Goal: Information Seeking & Learning: Find specific fact

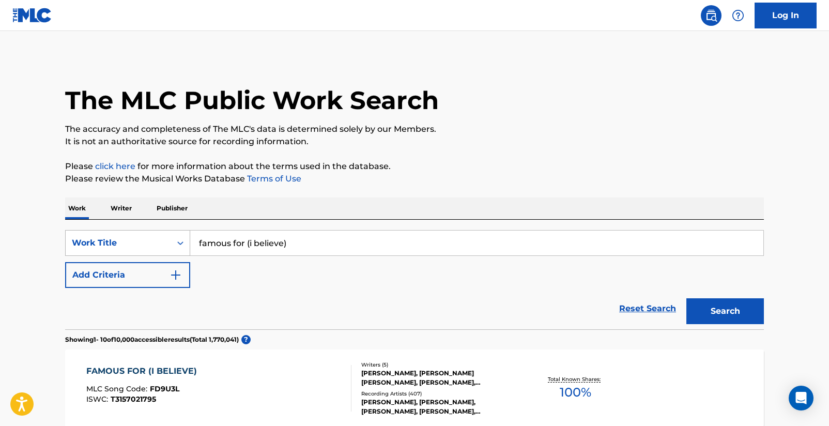
drag, startPoint x: 0, startPoint y: 0, endPoint x: 187, endPoint y: 245, distance: 308.2
click at [187, 245] on div "SearchWithCriteriad16b9960-a114-47d3-9b67-e47614ca9af2 Work Title famous for (i…" at bounding box center [414, 243] width 699 height 26
type input "24/7/365"
click at [725, 311] on button "Search" at bounding box center [725, 311] width 78 height 26
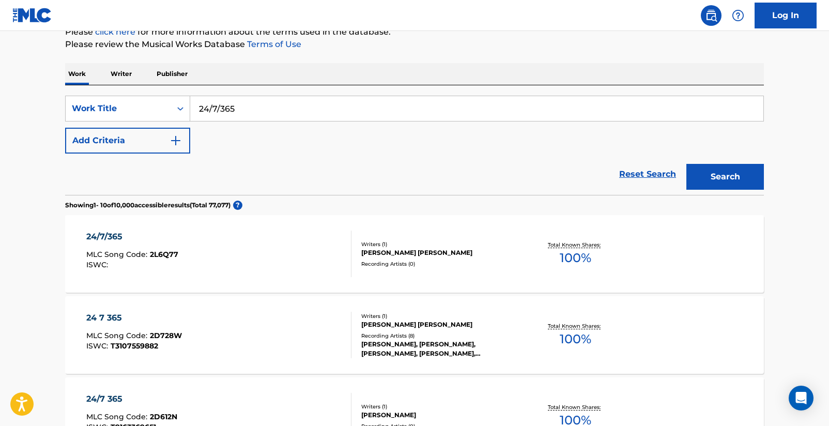
scroll to position [138, 0]
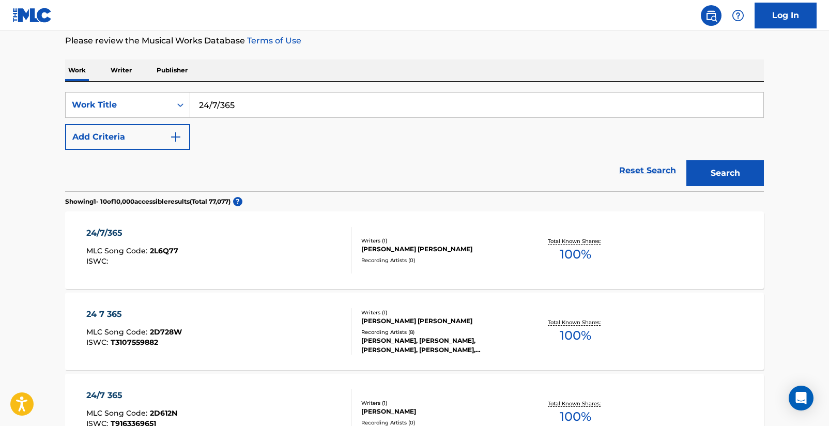
drag, startPoint x: 85, startPoint y: 234, endPoint x: 104, endPoint y: 235, distance: 19.7
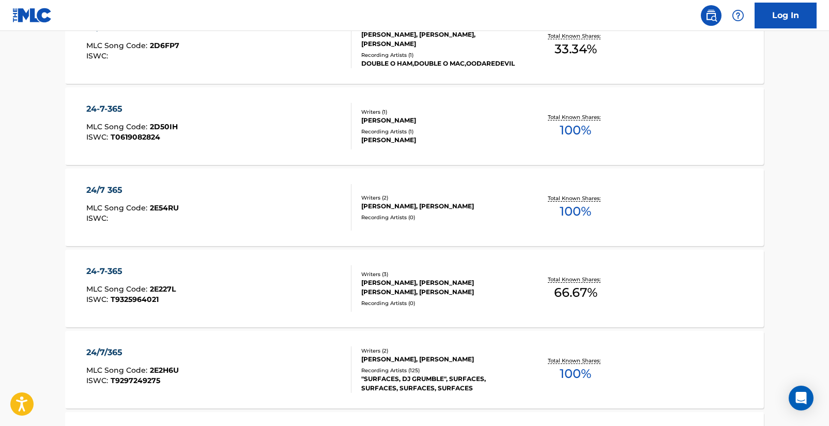
scroll to position [594, 0]
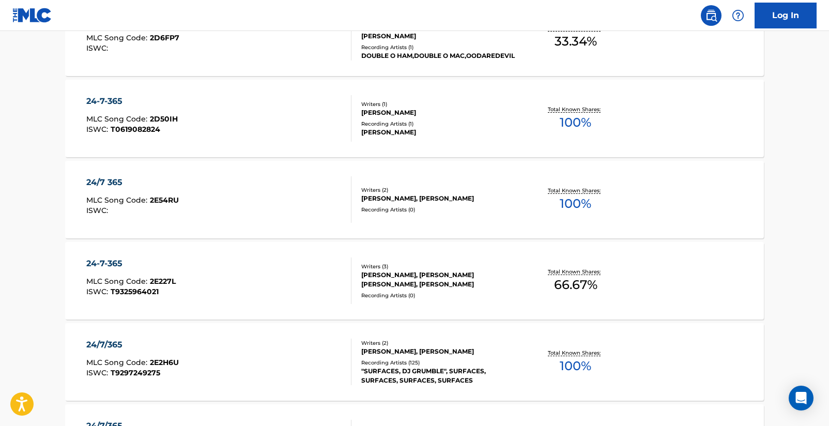
click at [117, 348] on div "24/7/365" at bounding box center [132, 344] width 93 height 12
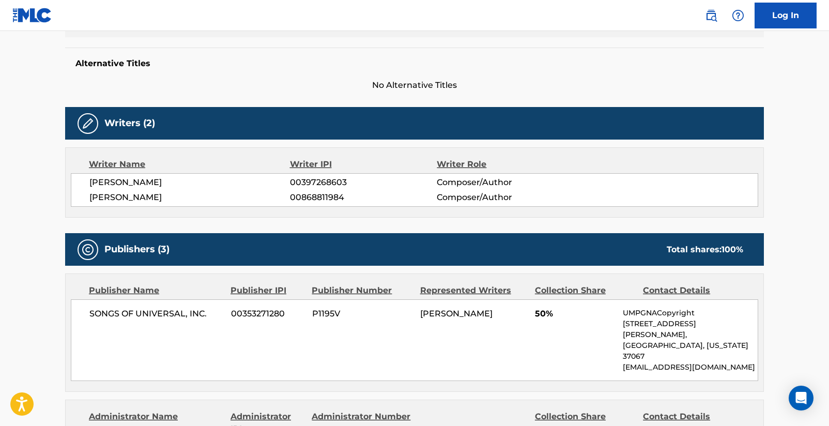
scroll to position [62, 0]
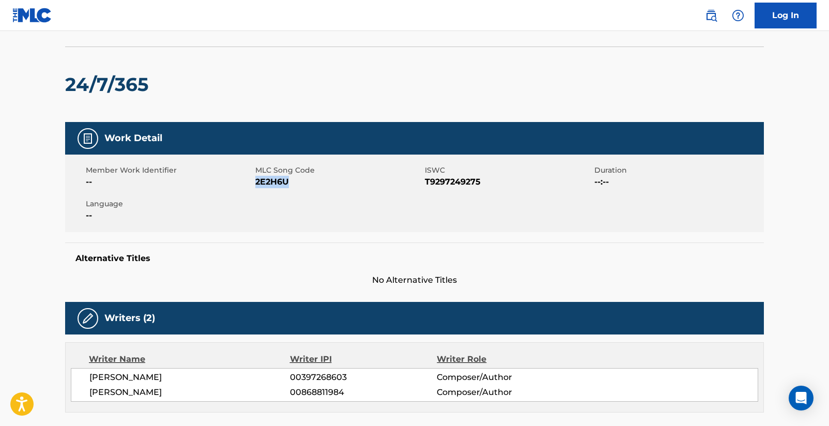
drag, startPoint x: 257, startPoint y: 184, endPoint x: 289, endPoint y: 186, distance: 32.6
click at [289, 186] on span "2E2H6U" at bounding box center [338, 182] width 167 height 12
copy span "2E2H6U"
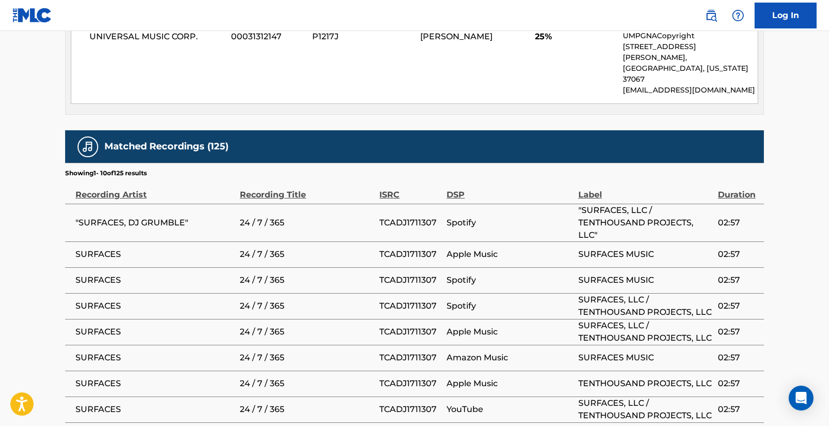
scroll to position [929, 0]
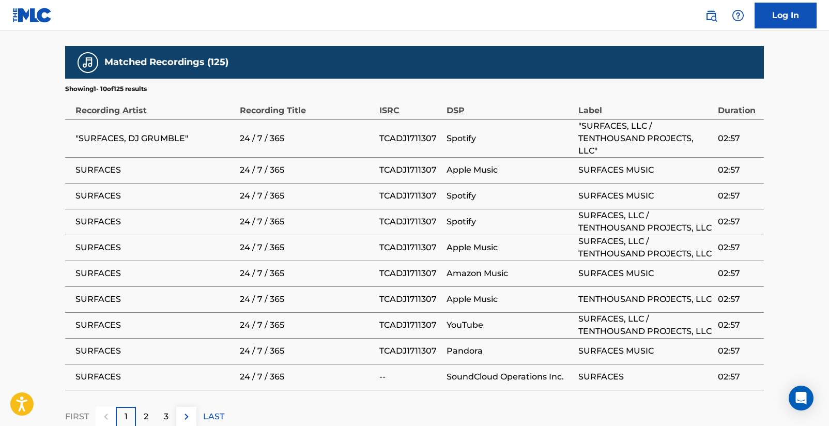
click at [150, 407] on div "2" at bounding box center [146, 417] width 20 height 20
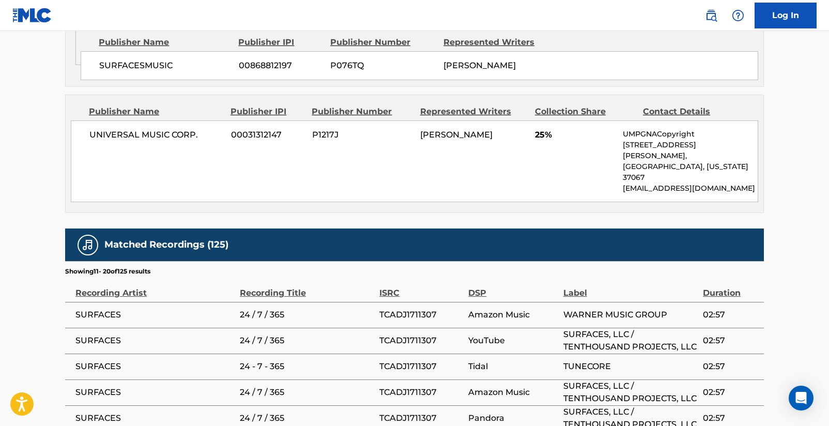
scroll to position [917, 0]
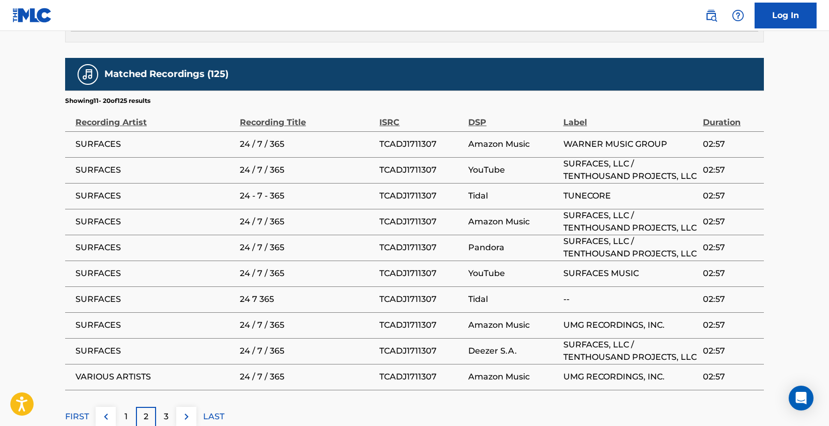
click at [168, 410] on p "3" at bounding box center [166, 416] width 5 height 12
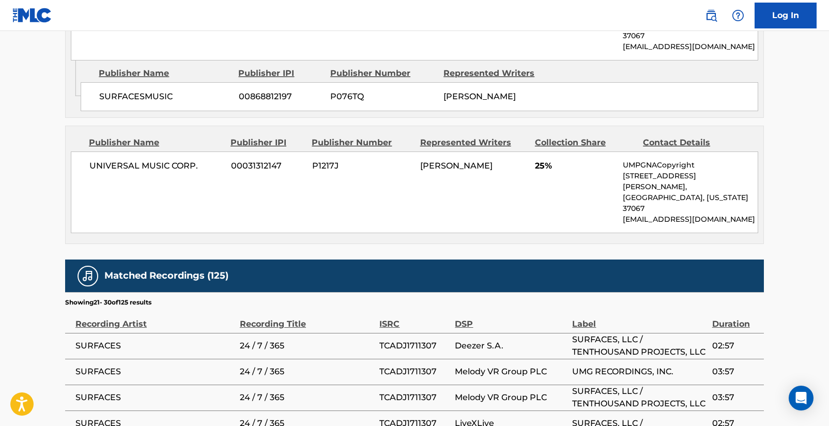
scroll to position [929, 0]
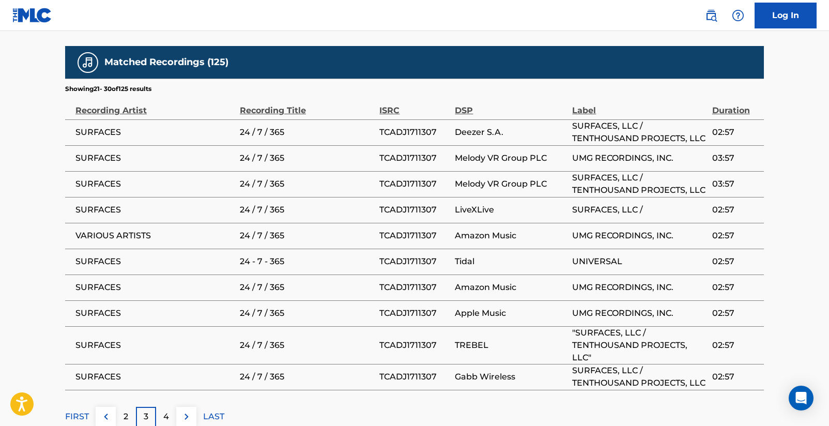
click at [161, 407] on div "4" at bounding box center [166, 417] width 20 height 20
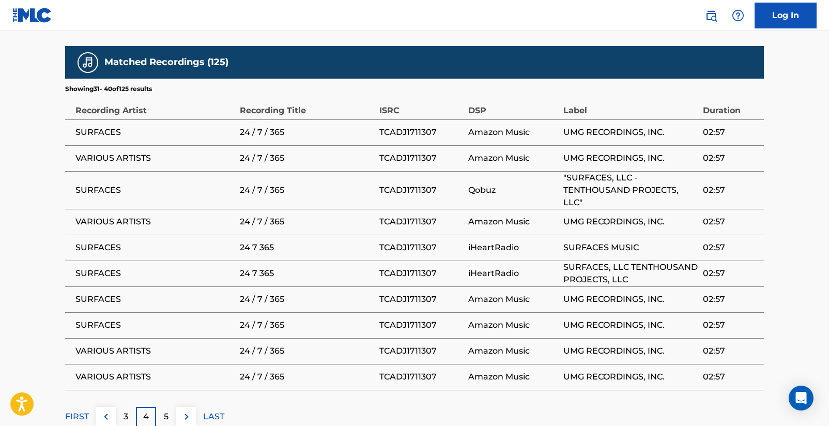
click at [172, 407] on div "5" at bounding box center [166, 417] width 20 height 20
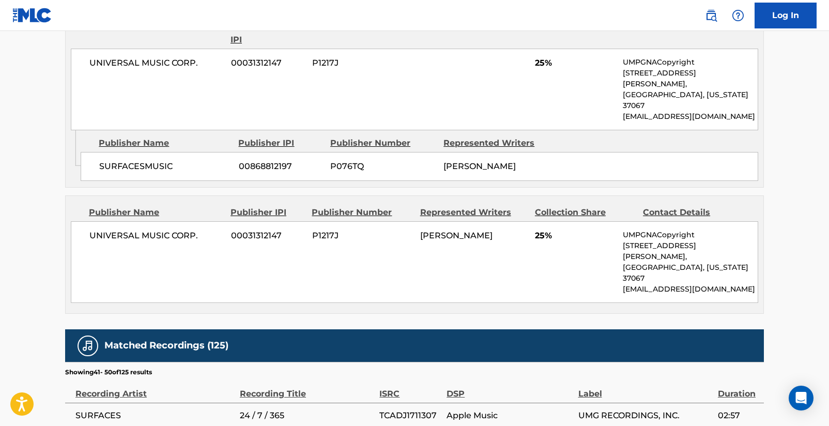
scroll to position [917, 0]
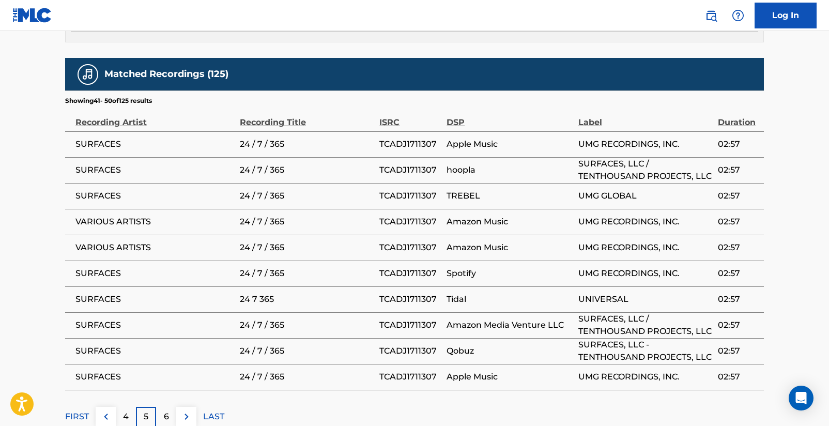
click at [166, 410] on p "6" at bounding box center [166, 416] width 5 height 12
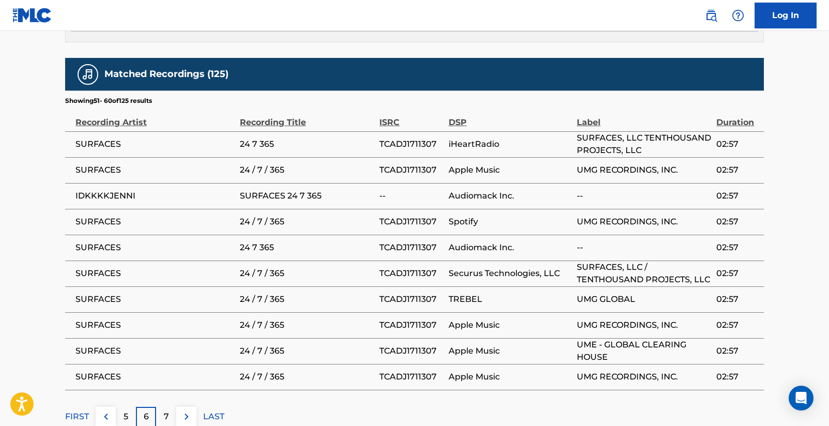
click at [170, 407] on div "7" at bounding box center [166, 417] width 20 height 20
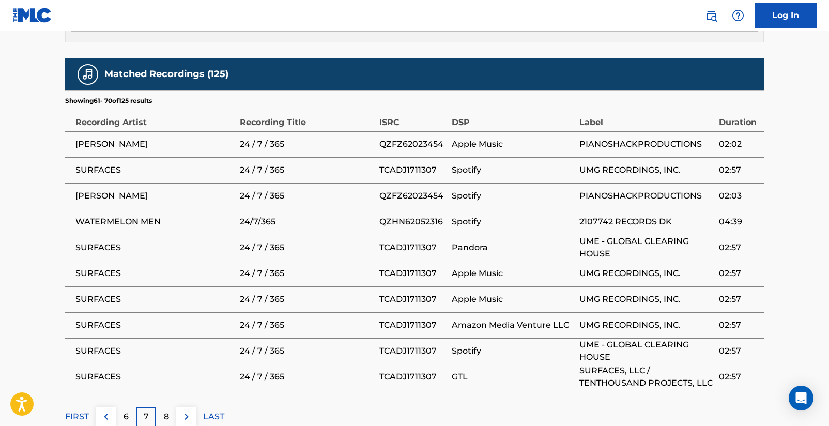
click at [164, 410] on p "8" at bounding box center [166, 416] width 5 height 12
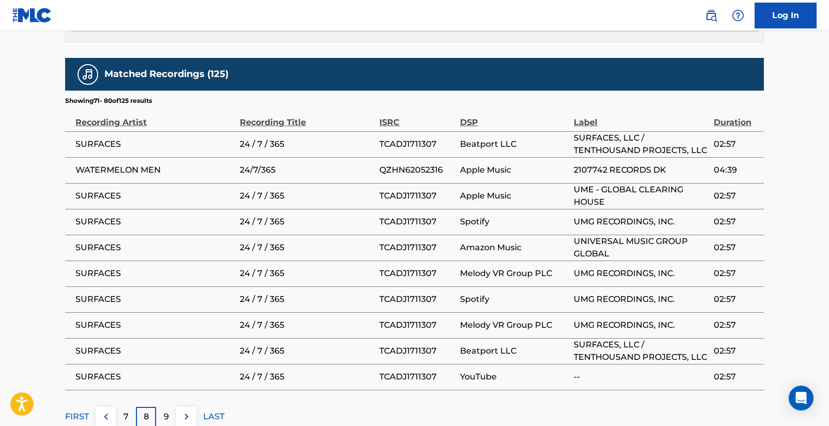
click at [169, 407] on div "9" at bounding box center [166, 417] width 20 height 20
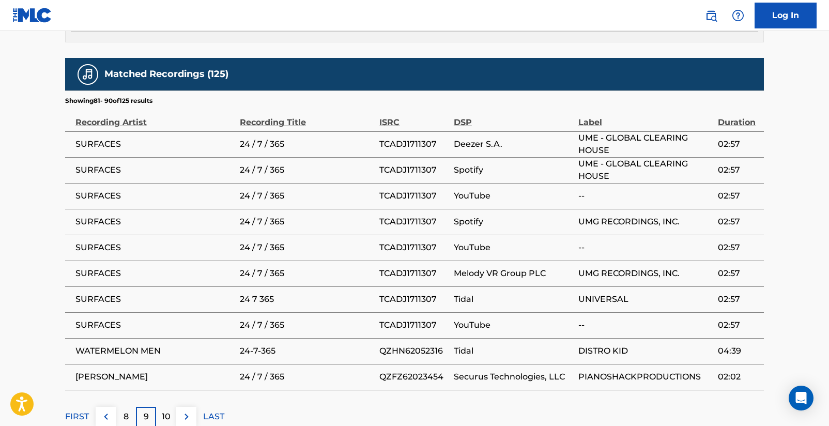
click at [102, 410] on img at bounding box center [106, 416] width 12 height 12
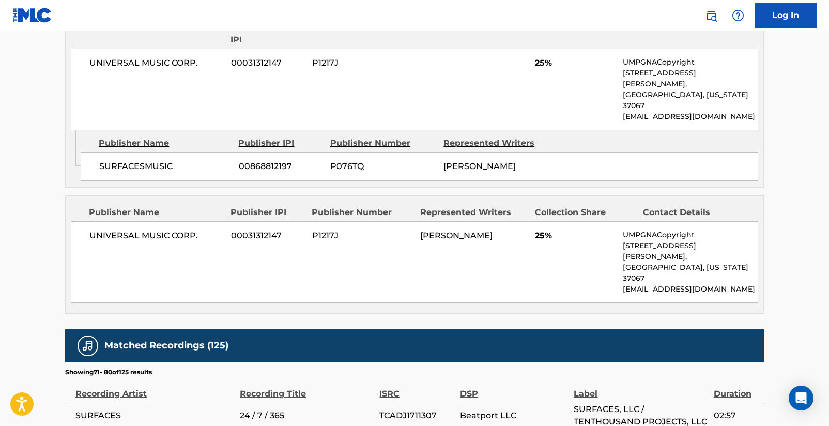
click at [102, 403] on td "SURFACES" at bounding box center [152, 416] width 175 height 26
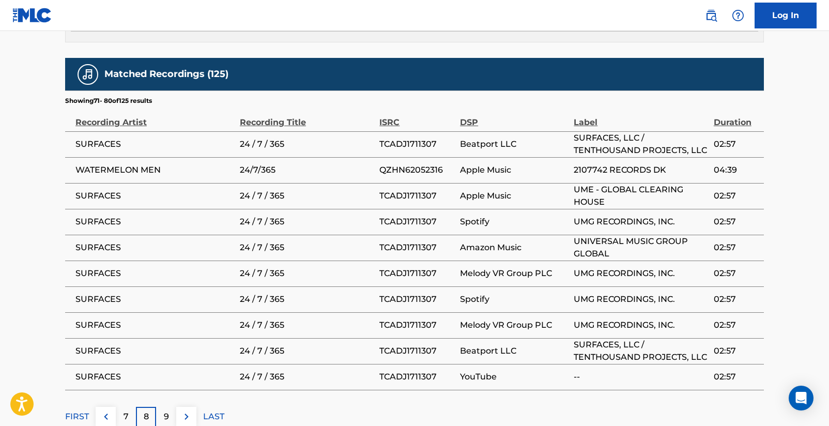
click at [102, 410] on img at bounding box center [106, 416] width 12 height 12
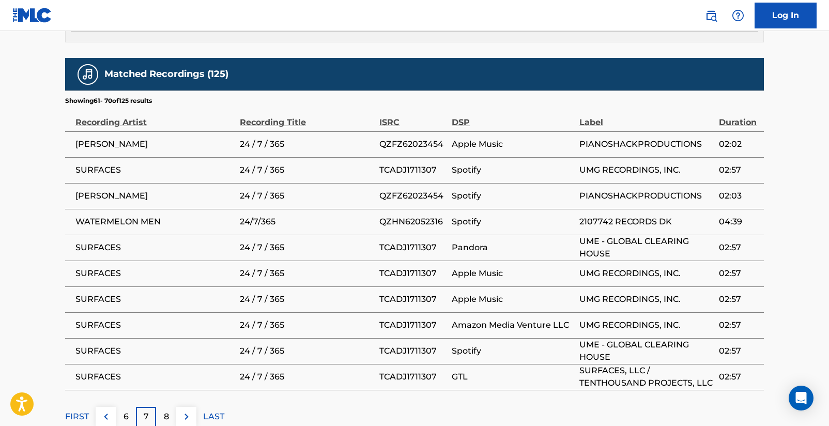
click at [108, 407] on button at bounding box center [106, 417] width 20 height 20
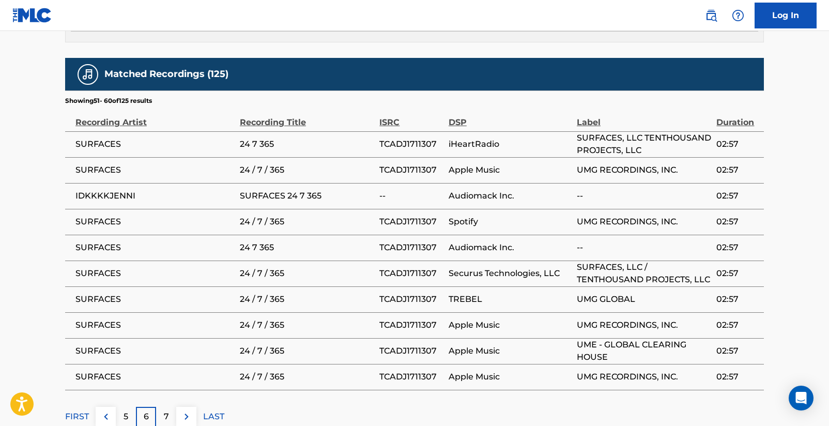
click at [109, 407] on button at bounding box center [106, 417] width 20 height 20
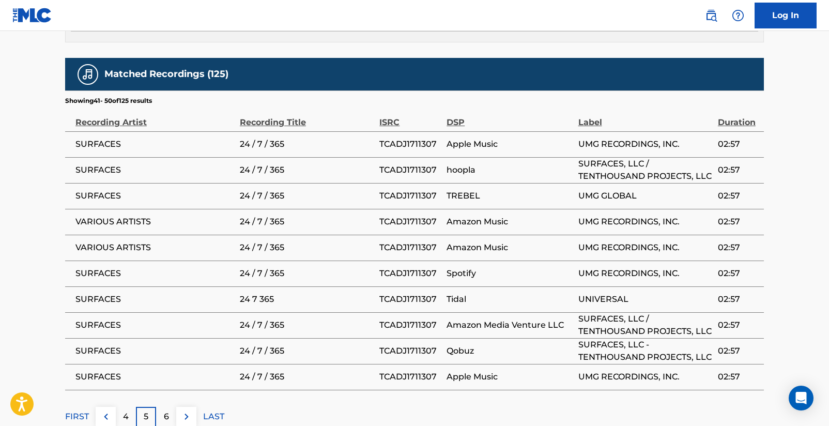
click at [106, 410] on img at bounding box center [106, 416] width 12 height 12
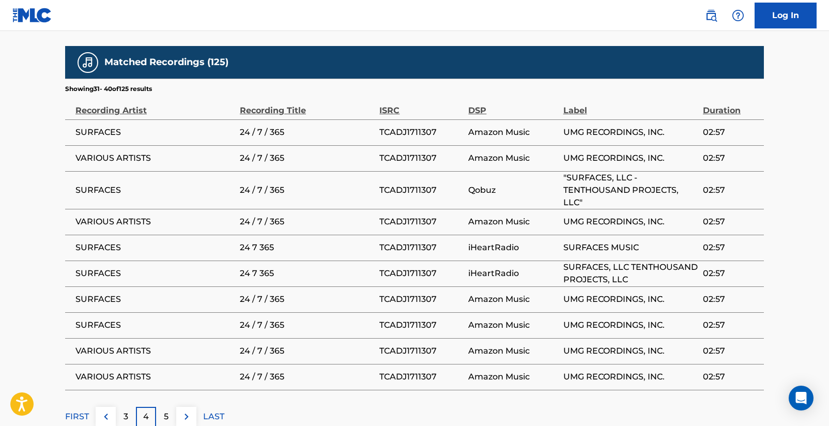
click at [100, 410] on img at bounding box center [106, 416] width 12 height 12
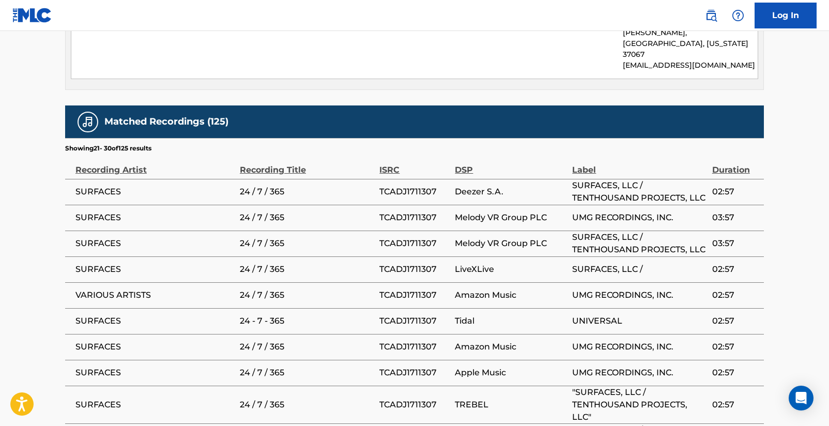
scroll to position [929, 0]
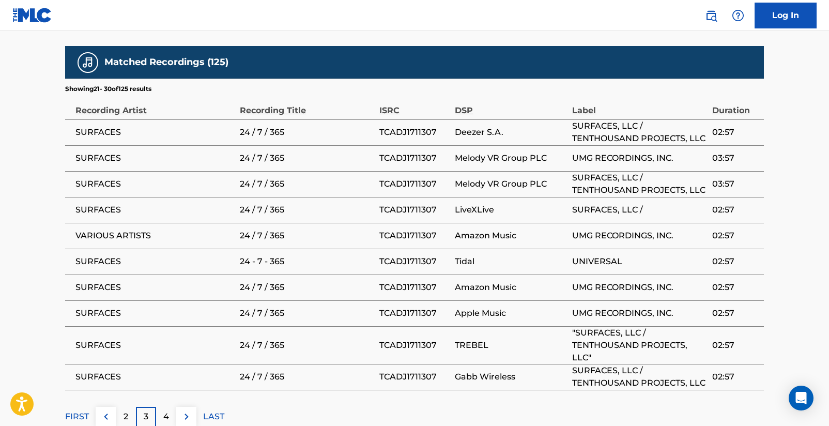
click at [112, 410] on img at bounding box center [106, 416] width 12 height 12
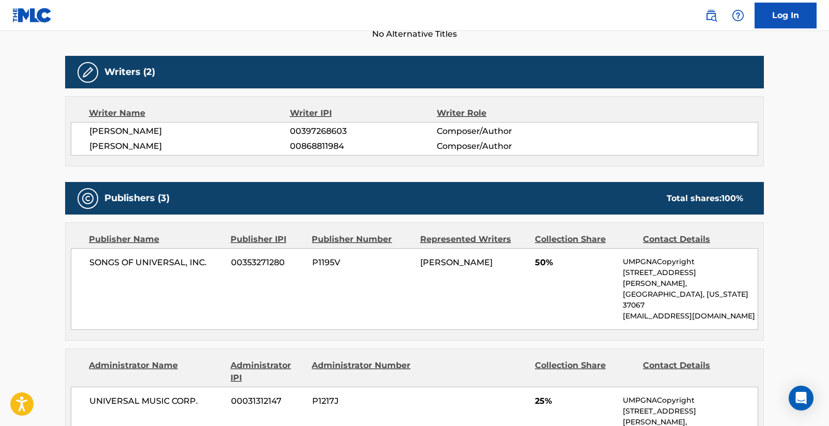
scroll to position [0, 0]
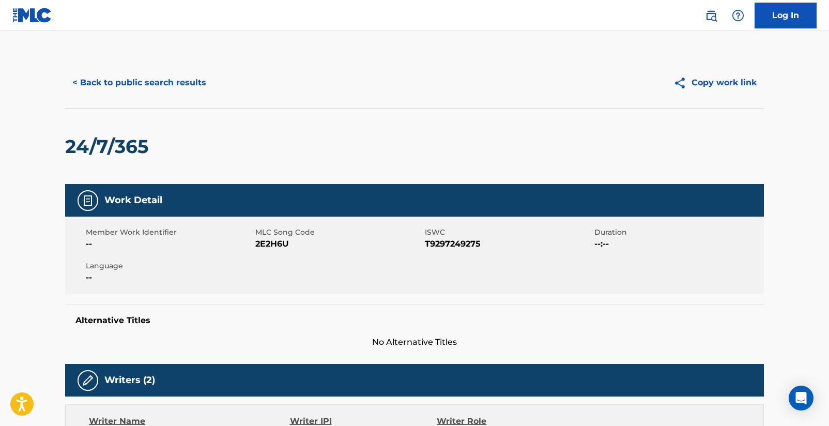
click at [72, 81] on button "< Back to public search results" at bounding box center [139, 83] width 148 height 26
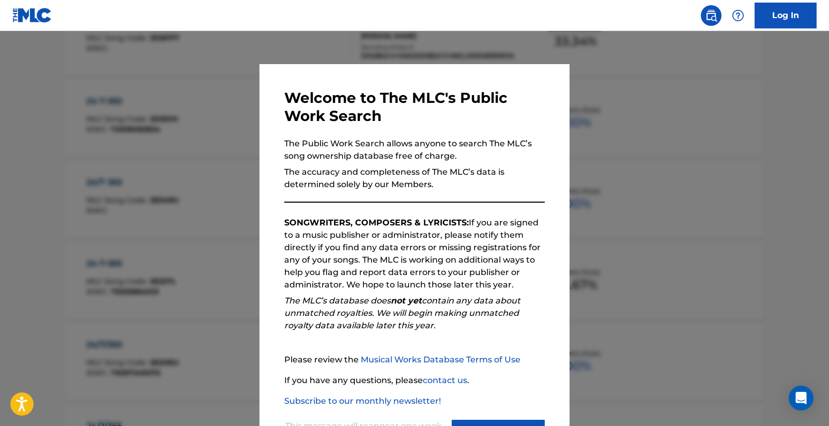
scroll to position [710, 0]
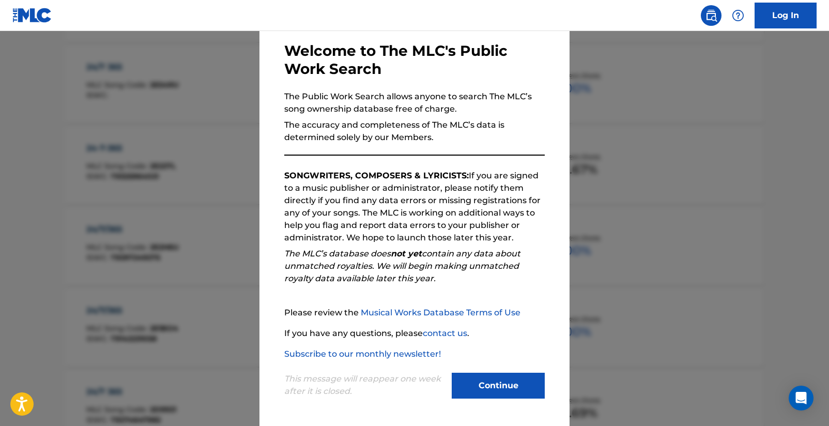
click at [489, 391] on button "Continue" at bounding box center [498, 386] width 93 height 26
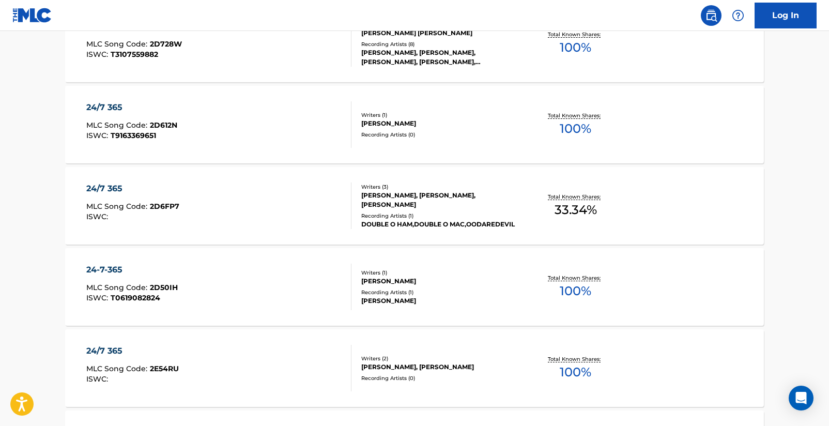
scroll to position [0, 0]
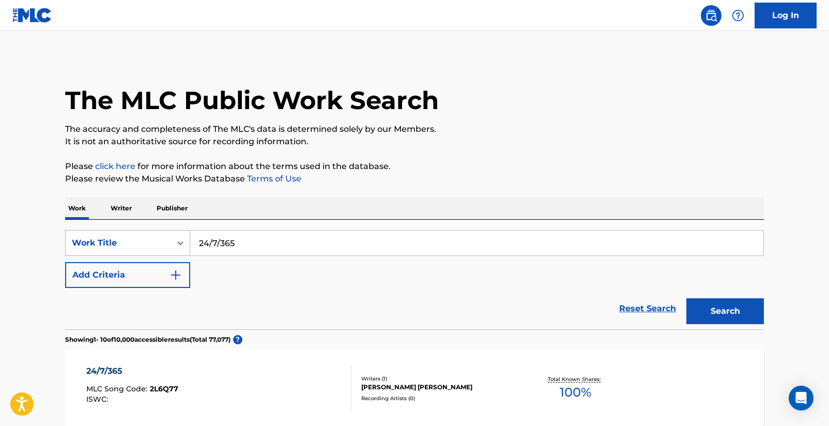
drag, startPoint x: 262, startPoint y: 246, endPoint x: 161, endPoint y: 238, distance: 101.1
click at [161, 238] on div "SearchWithCriteriad16b9960-a114-47d3-9b67-e47614ca9af2 Work Title 24/7/365" at bounding box center [414, 243] width 699 height 26
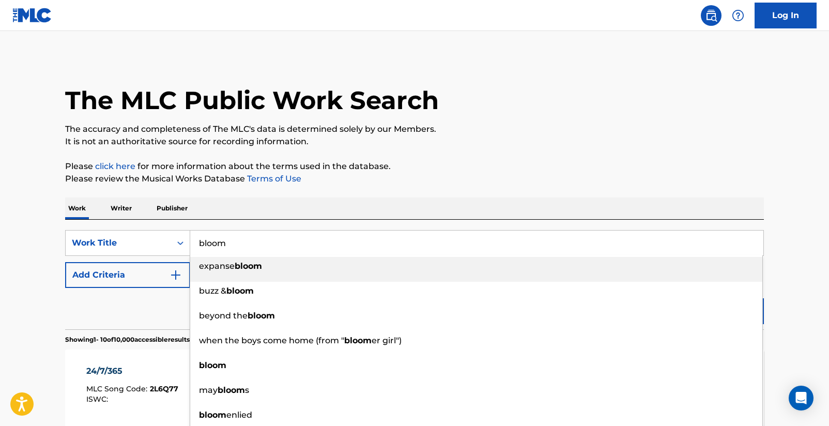
type input "bloom"
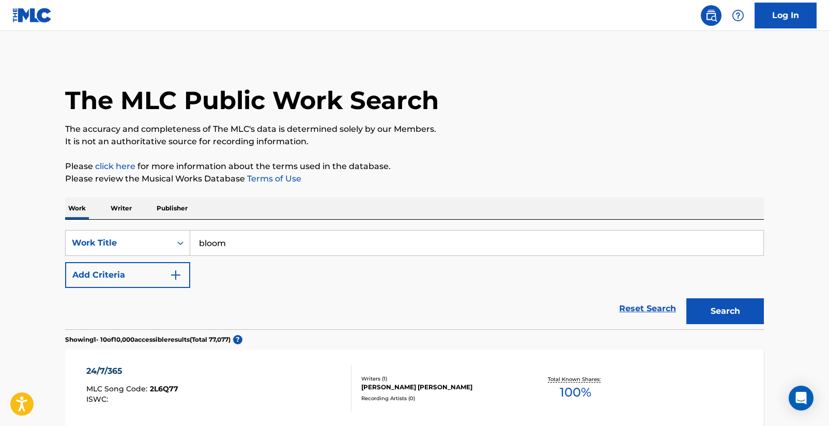
click at [159, 278] on button "Add Criteria" at bounding box center [127, 275] width 125 height 26
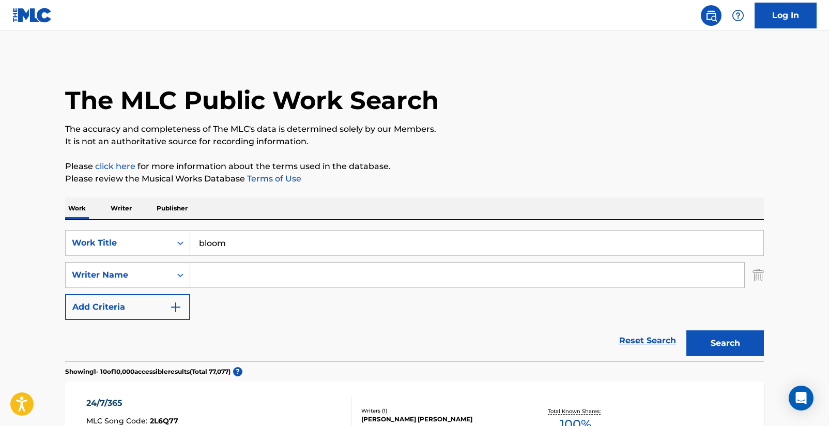
click at [204, 283] on input "Search Form" at bounding box center [467, 275] width 554 height 25
type input "[PERSON_NAME]"
click at [725, 343] on button "Search" at bounding box center [725, 343] width 78 height 26
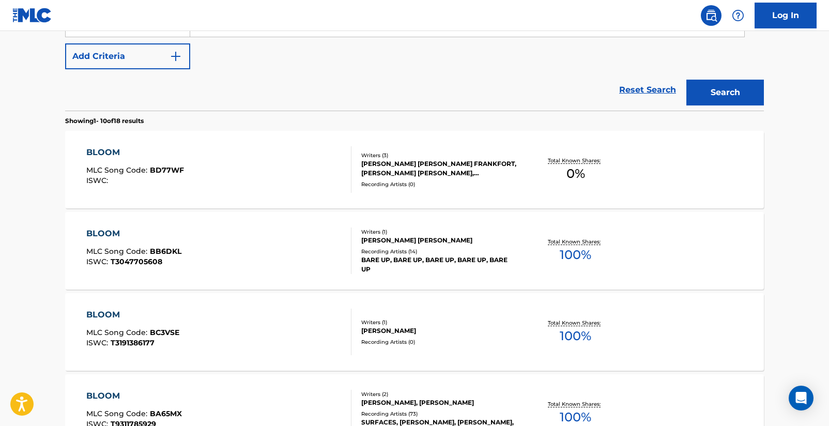
scroll to position [334, 0]
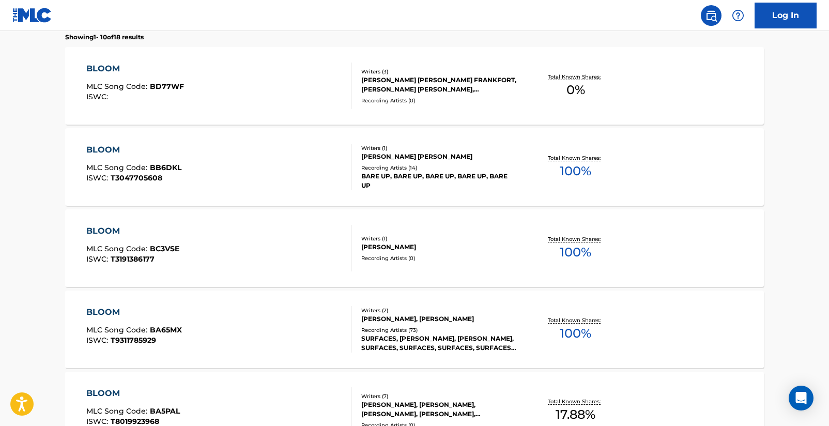
click at [109, 311] on div "BLOOM" at bounding box center [134, 312] width 96 height 12
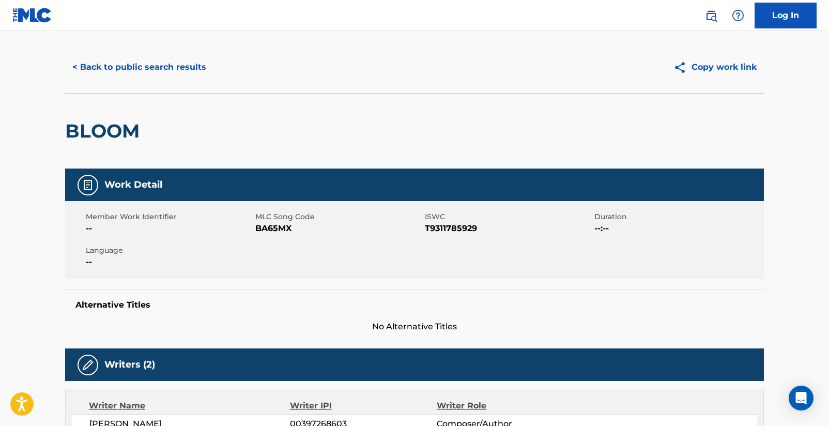
scroll to position [112, 0]
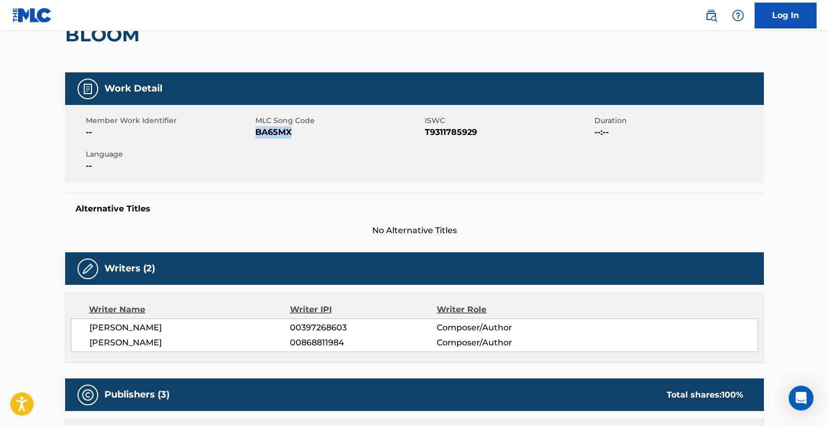
drag, startPoint x: 256, startPoint y: 130, endPoint x: 290, endPoint y: 133, distance: 34.8
click at [290, 133] on span "BA65MX" at bounding box center [338, 132] width 167 height 12
copy span "BA65MX"
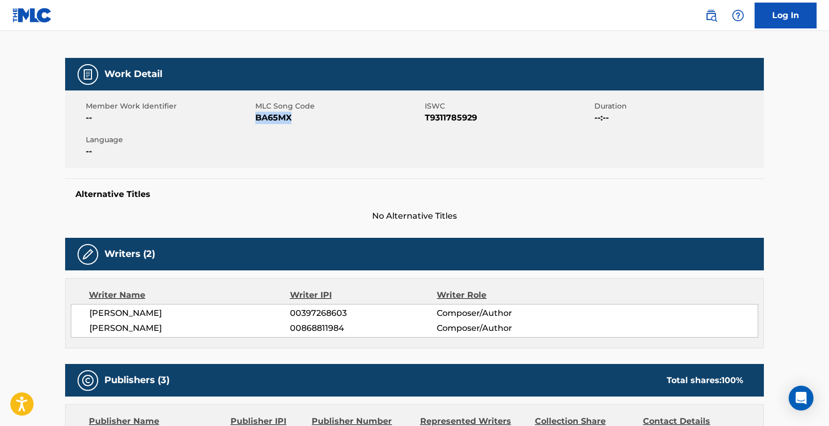
scroll to position [0, 0]
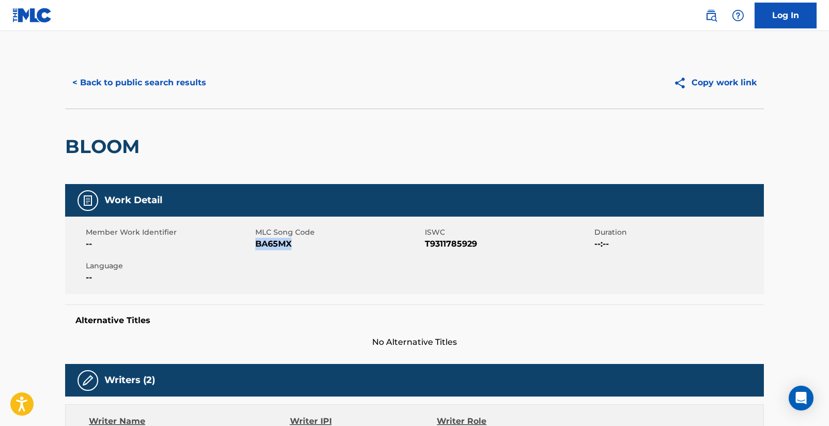
click at [115, 84] on button "< Back to public search results" at bounding box center [139, 83] width 148 height 26
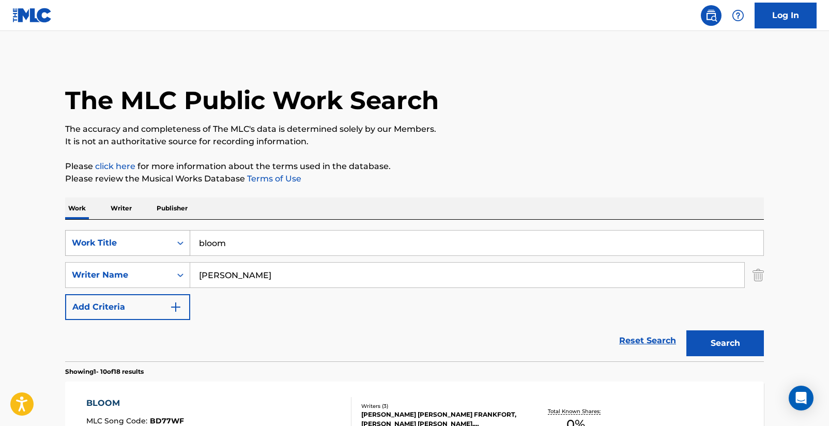
drag, startPoint x: 228, startPoint y: 243, endPoint x: 176, endPoint y: 239, distance: 52.3
click at [176, 239] on div "SearchWithCriteriad16b9960-a114-47d3-9b67-e47614ca9af2 Work Title bloom" at bounding box center [414, 243] width 699 height 26
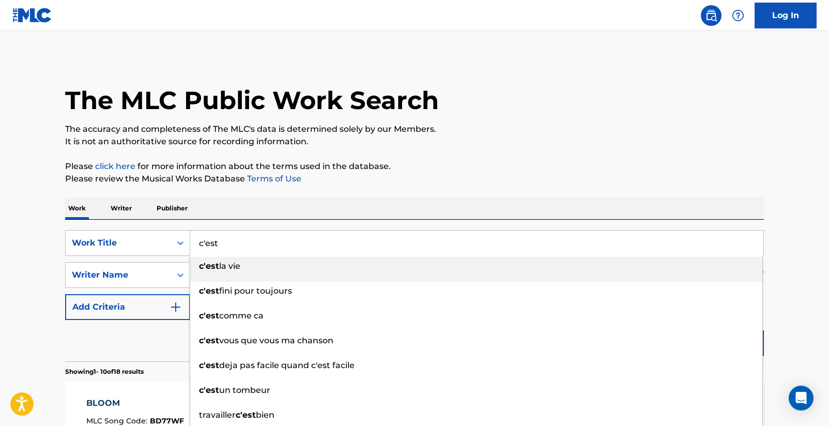
click at [227, 269] on span "la vie" at bounding box center [229, 266] width 21 height 10
type input "c'est la vie"
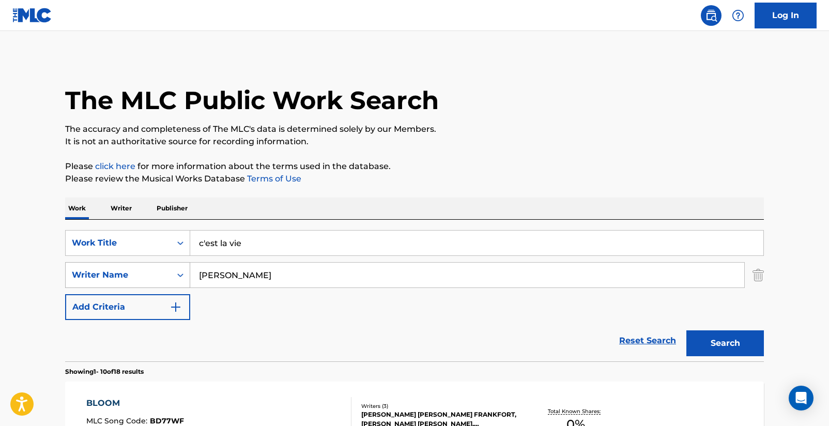
drag, startPoint x: 225, startPoint y: 275, endPoint x: 166, endPoint y: 272, distance: 59.5
click at [166, 272] on div "SearchWithCriteriaa03f474d-c7bc-451d-8a5e-6a54bce428a9 Writer Name [PERSON_NAME]" at bounding box center [414, 275] width 699 height 26
click at [725, 343] on button "Search" at bounding box center [725, 343] width 78 height 26
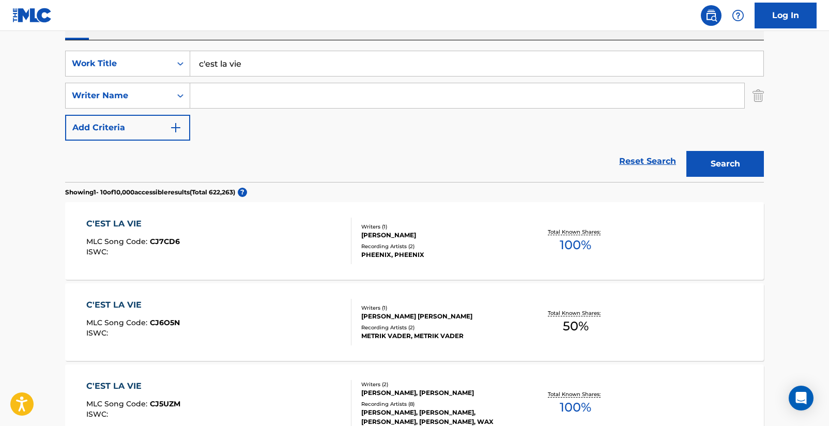
scroll to position [158, 0]
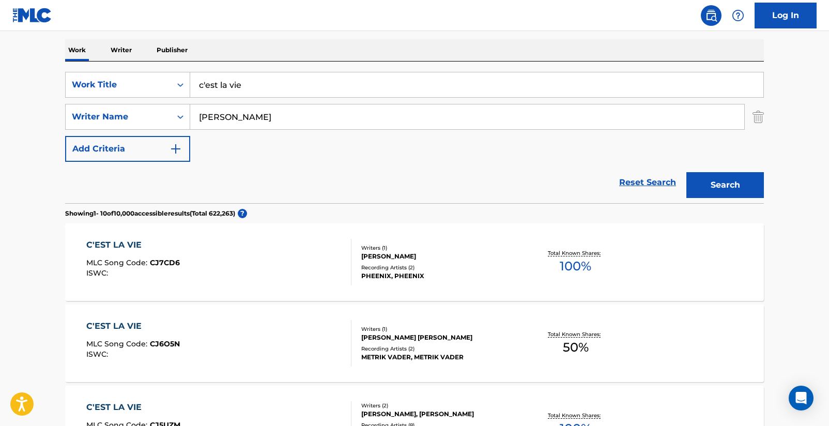
type input "[PERSON_NAME]"
click at [725, 185] on button "Search" at bounding box center [725, 185] width 78 height 26
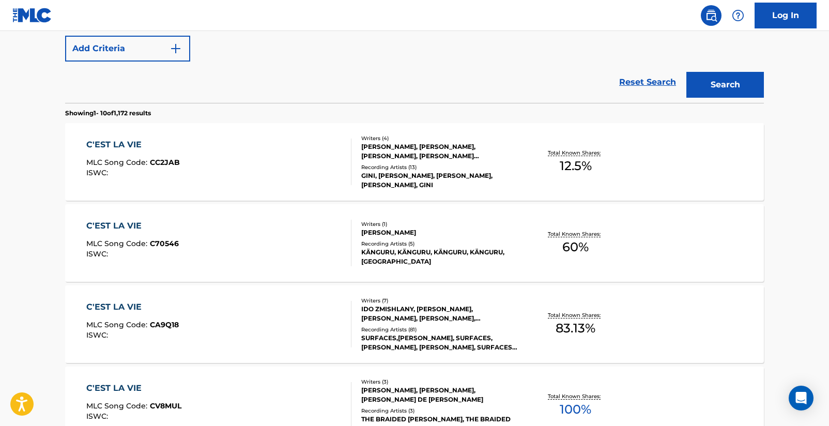
scroll to position [263, 0]
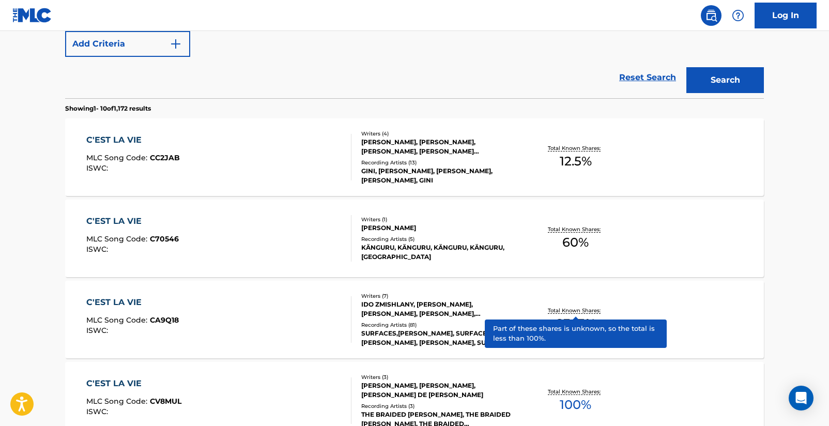
click at [570, 311] on p "Total Known Shares:" at bounding box center [575, 310] width 55 height 8
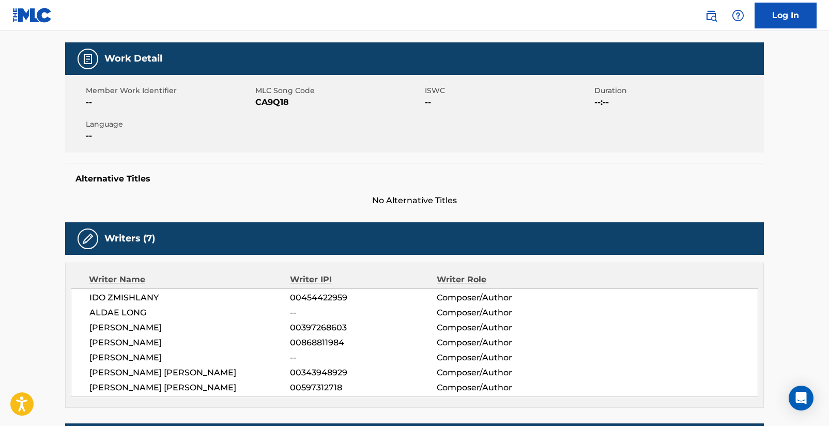
scroll to position [140, 0]
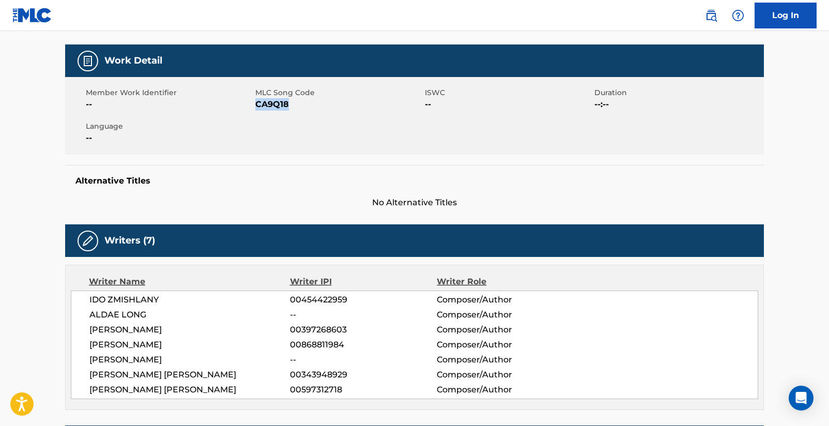
drag, startPoint x: 256, startPoint y: 103, endPoint x: 287, endPoint y: 106, distance: 30.6
click at [287, 106] on span "CA9Q18" at bounding box center [338, 104] width 167 height 12
copy span "CA9Q18"
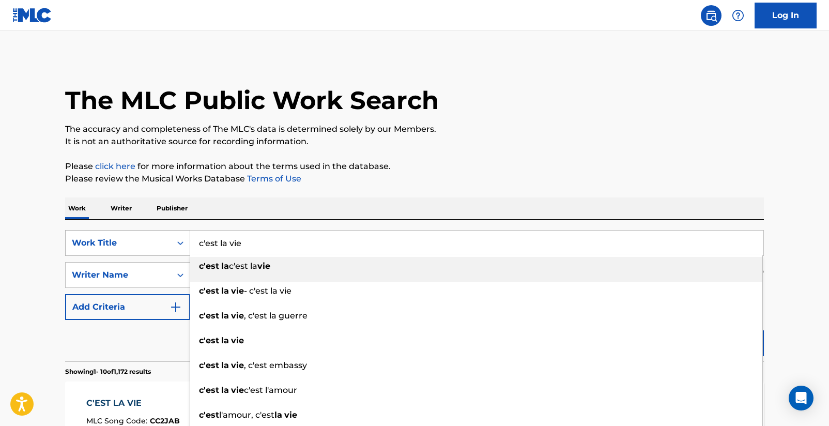
drag, startPoint x: 255, startPoint y: 248, endPoint x: 176, endPoint y: 245, distance: 79.6
click at [176, 245] on div "SearchWithCriteriad16b9960-a114-47d3-9b67-e47614ca9af2 Work Title c'est la vie …" at bounding box center [414, 243] width 699 height 26
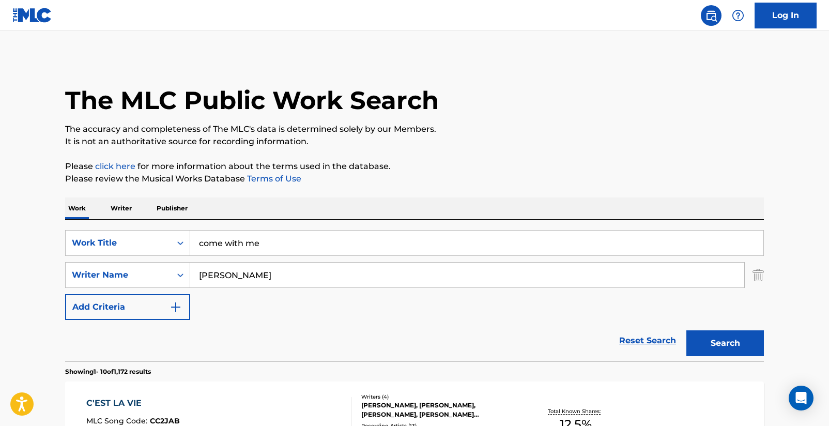
type input "come with me"
click at [708, 345] on button "Search" at bounding box center [725, 343] width 78 height 26
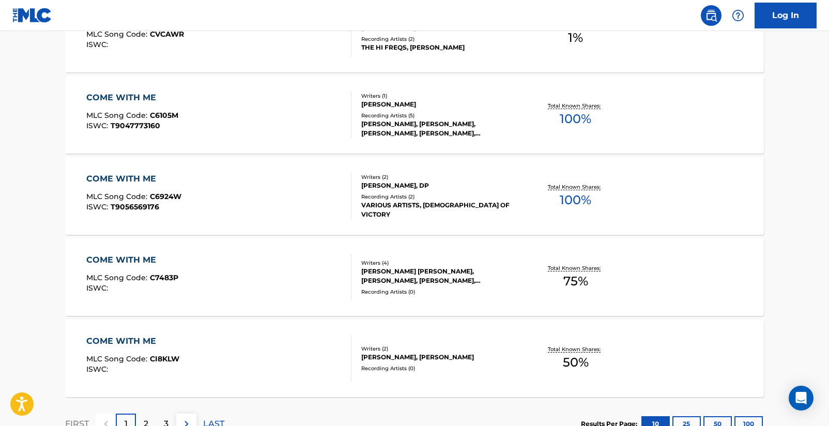
scroll to position [848, 0]
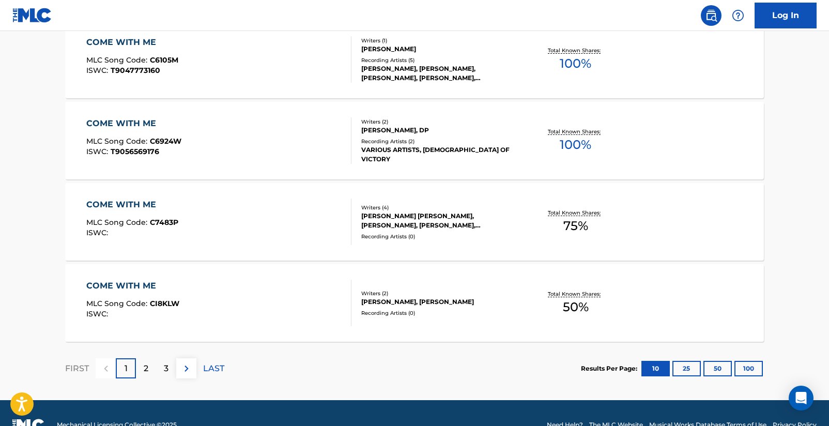
click at [690, 372] on button "25" at bounding box center [686, 369] width 28 height 16
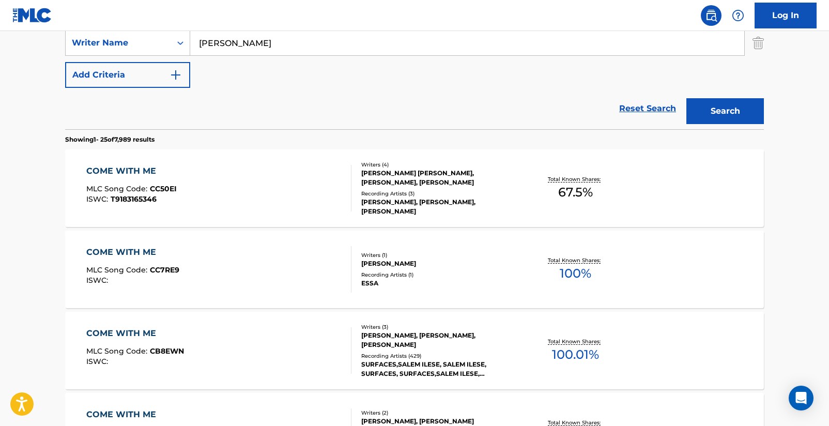
scroll to position [265, 0]
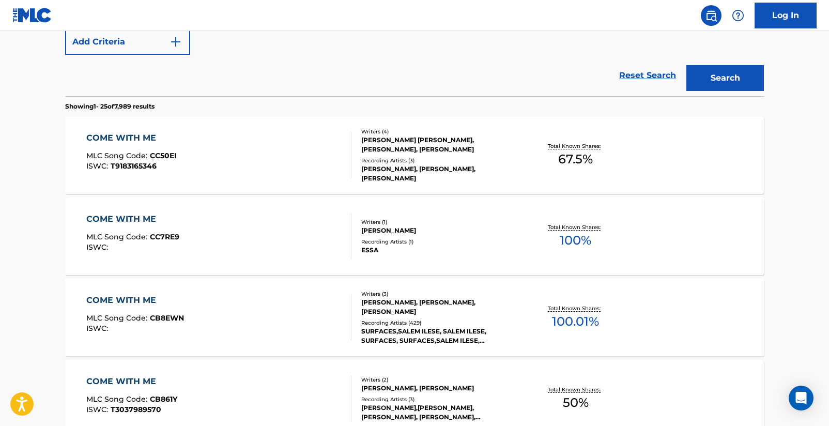
click at [428, 300] on div "[PERSON_NAME], [PERSON_NAME], [PERSON_NAME]" at bounding box center [439, 307] width 156 height 19
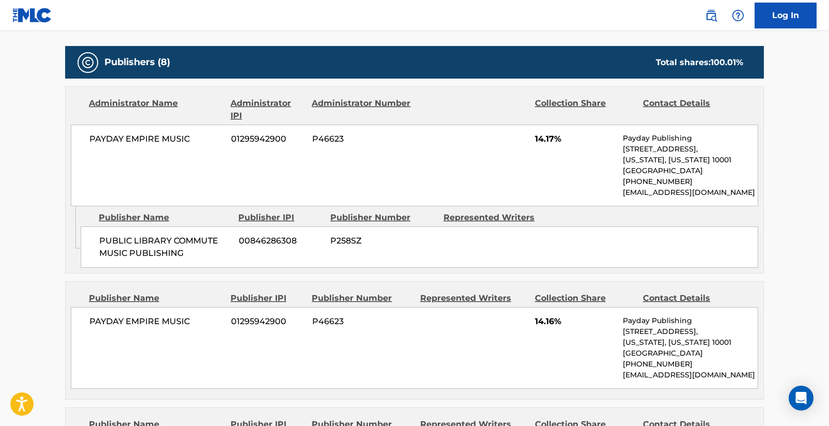
scroll to position [99, 0]
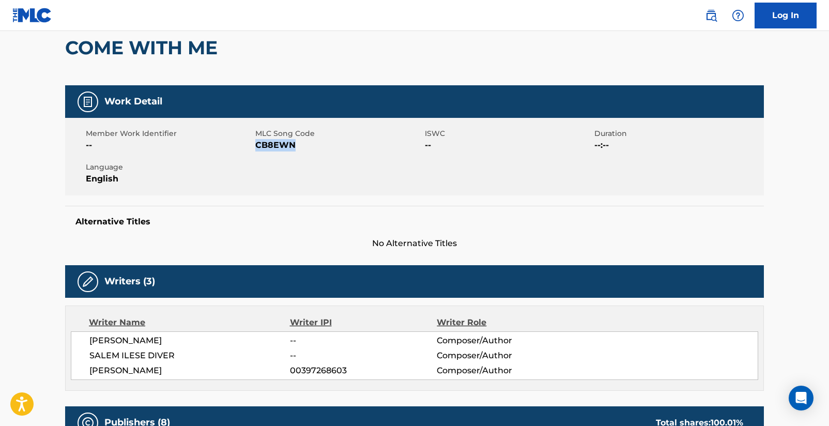
drag, startPoint x: 256, startPoint y: 144, endPoint x: 294, endPoint y: 145, distance: 37.7
click at [294, 145] on span "CB8EWN" at bounding box center [338, 145] width 167 height 12
copy span "CB8EWN"
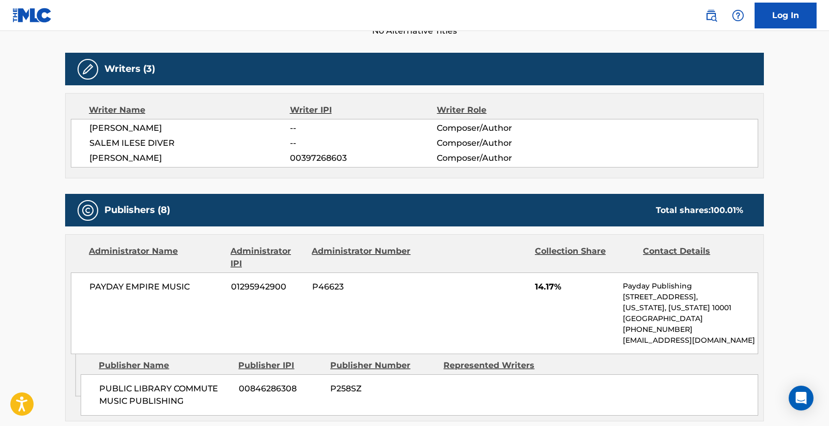
scroll to position [0, 0]
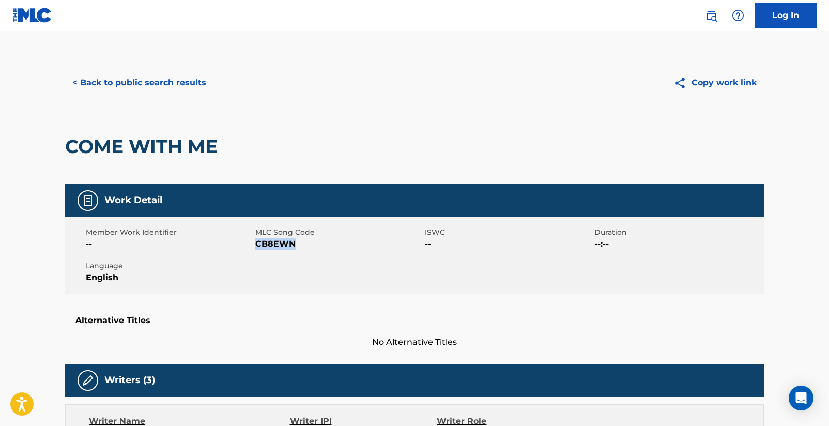
click at [86, 83] on button "< Back to public search results" at bounding box center [139, 83] width 148 height 26
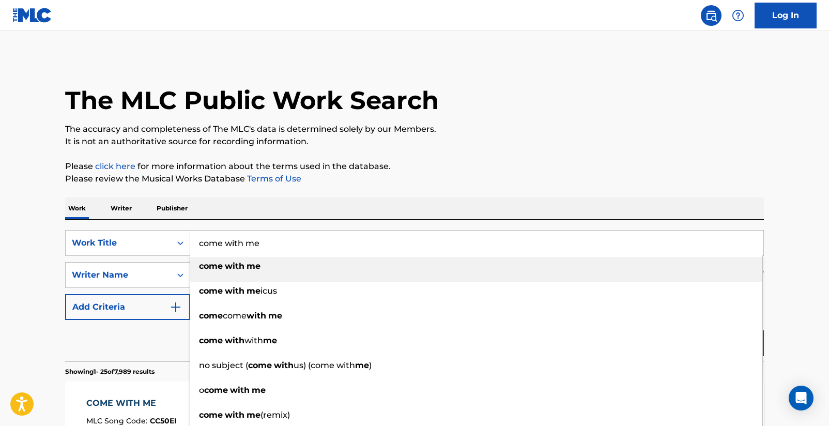
click at [267, 242] on input "come with me" at bounding box center [476, 242] width 573 height 25
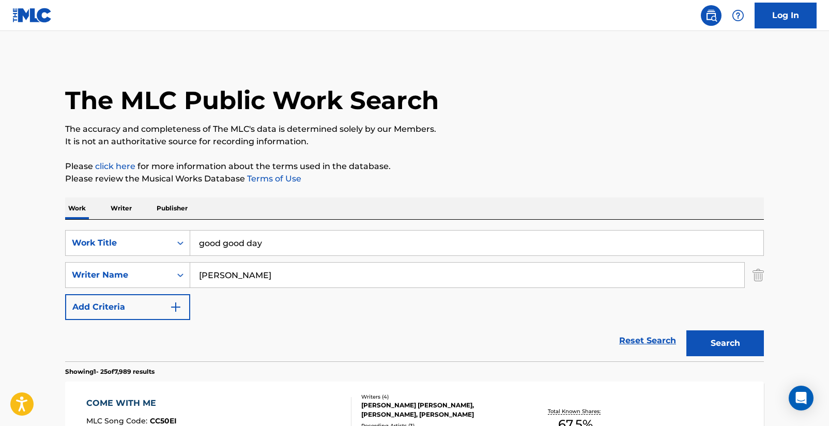
drag, startPoint x: 224, startPoint y: 247, endPoint x: 248, endPoint y: 245, distance: 23.8
click at [248, 245] on input "good good day" at bounding box center [476, 242] width 573 height 25
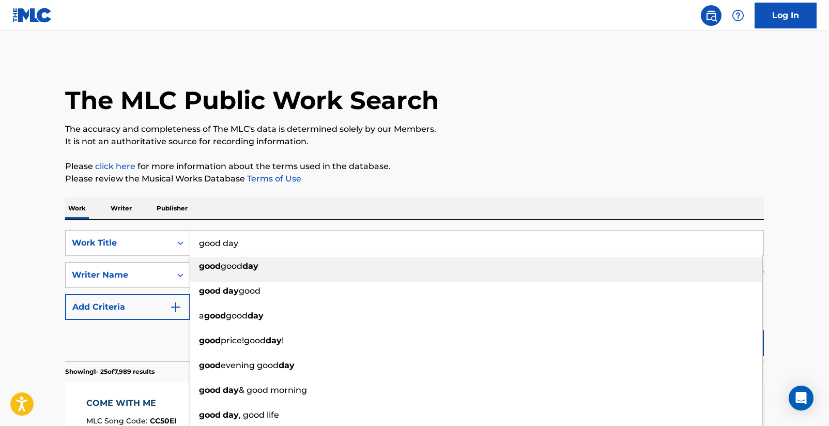
click at [255, 245] on input "good day" at bounding box center [476, 242] width 573 height 25
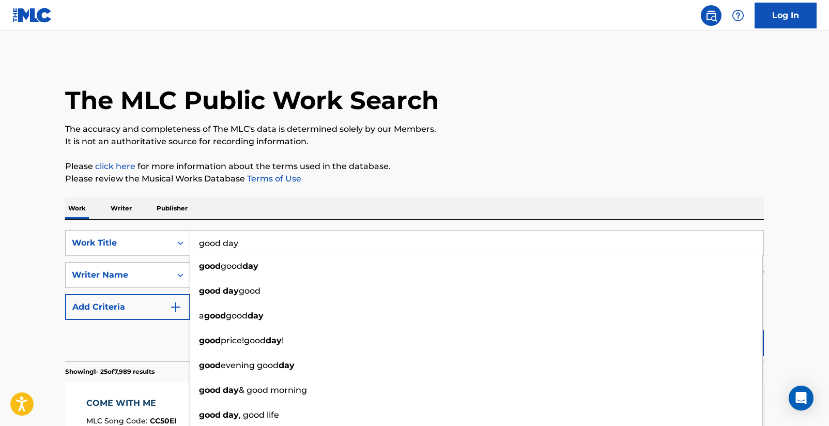
click at [249, 246] on input "good day" at bounding box center [476, 242] width 573 height 25
type input "good day"
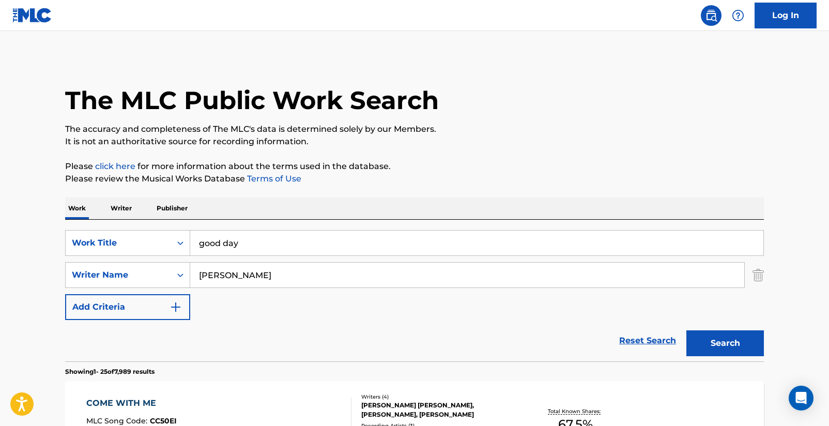
click at [199, 206] on div "Work Writer Publisher" at bounding box center [414, 208] width 699 height 22
click at [709, 340] on button "Search" at bounding box center [725, 343] width 78 height 26
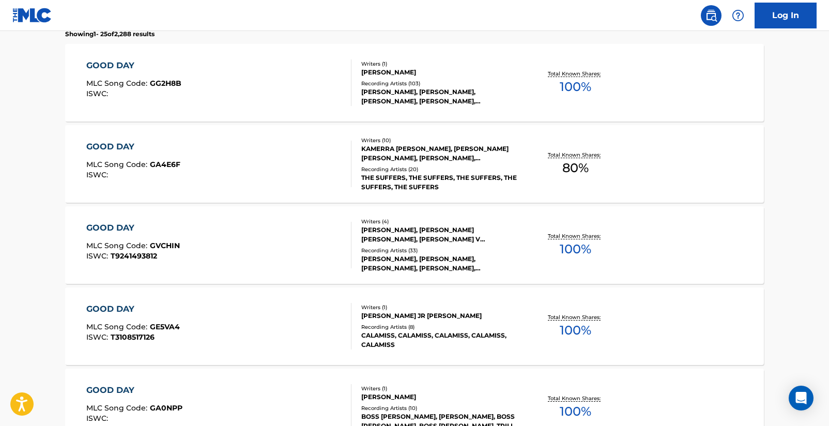
scroll to position [284, 0]
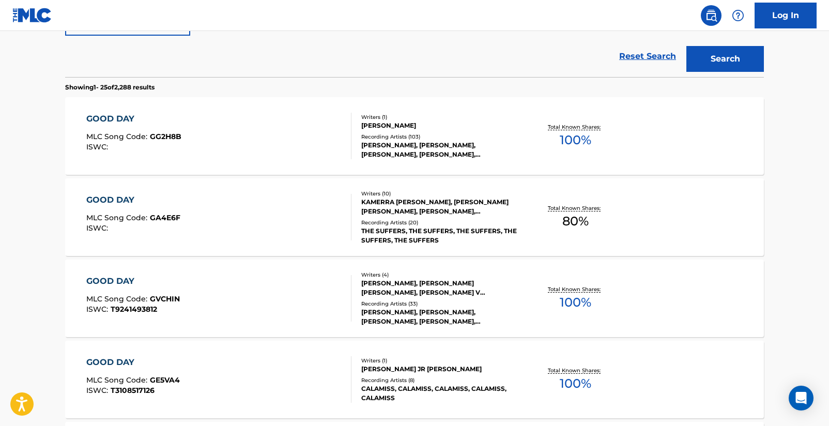
click at [374, 125] on div "[PERSON_NAME]" at bounding box center [439, 125] width 156 height 9
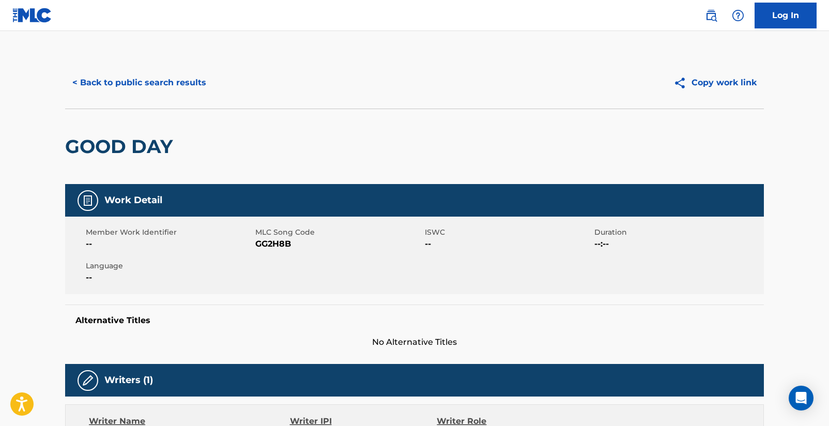
click at [87, 85] on button "< Back to public search results" at bounding box center [139, 83] width 148 height 26
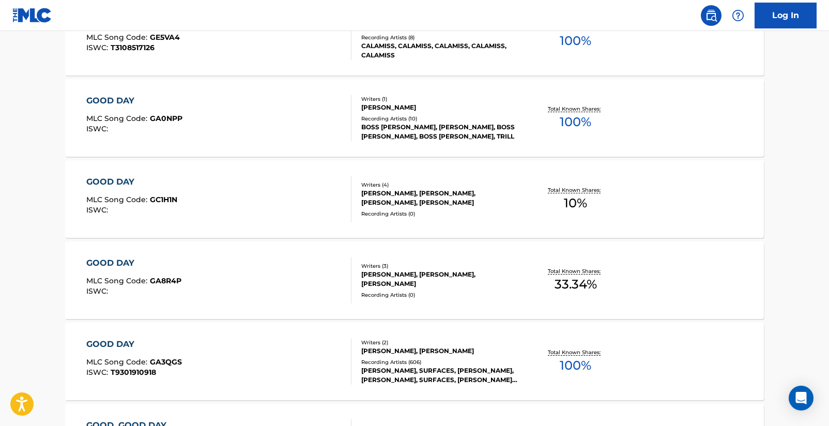
scroll to position [650, 0]
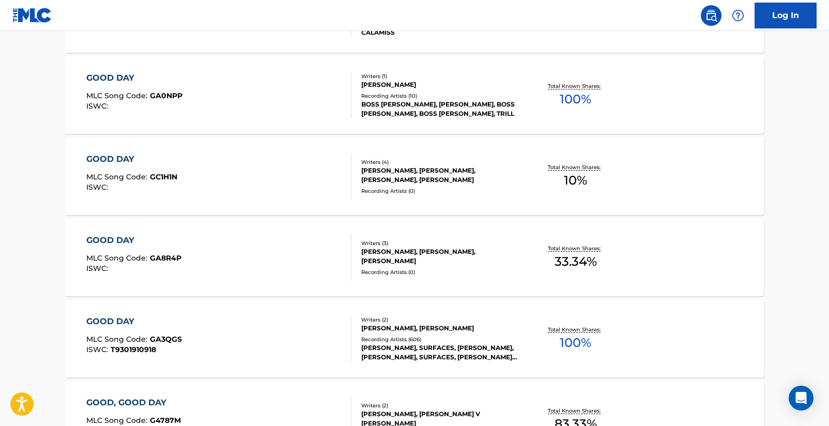
click at [410, 326] on div "[PERSON_NAME], [PERSON_NAME]" at bounding box center [439, 328] width 156 height 9
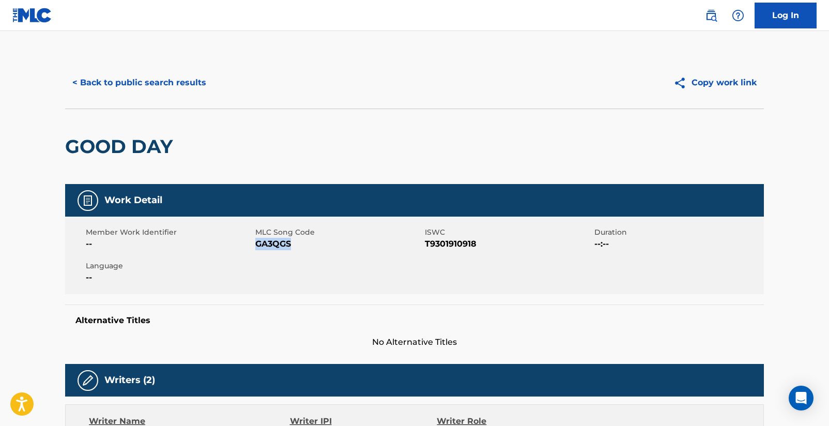
drag, startPoint x: 256, startPoint y: 245, endPoint x: 292, endPoint y: 244, distance: 35.7
click at [291, 244] on span "GA3QGS" at bounding box center [338, 244] width 167 height 12
copy span "GA3QGS"
click at [117, 82] on button "< Back to public search results" at bounding box center [139, 83] width 148 height 26
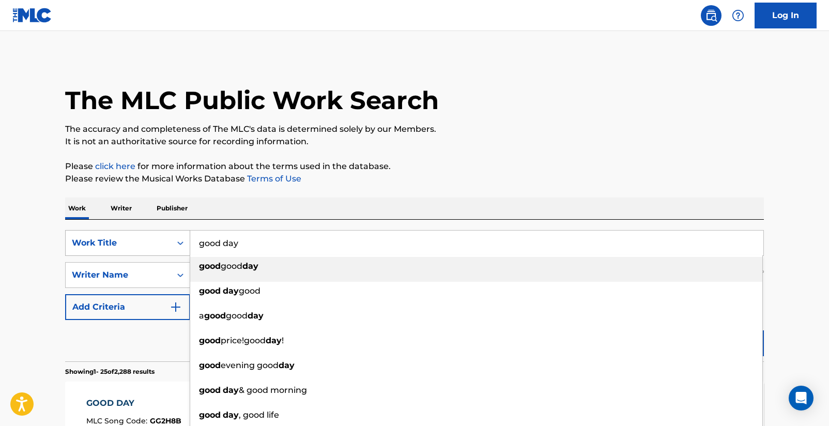
drag, startPoint x: 280, startPoint y: 248, endPoint x: 169, endPoint y: 243, distance: 110.7
click at [169, 243] on div "SearchWithCriteriad16b9960-a114-47d3-9b67-e47614ca9af2 Work Title good day good…" at bounding box center [414, 243] width 699 height 26
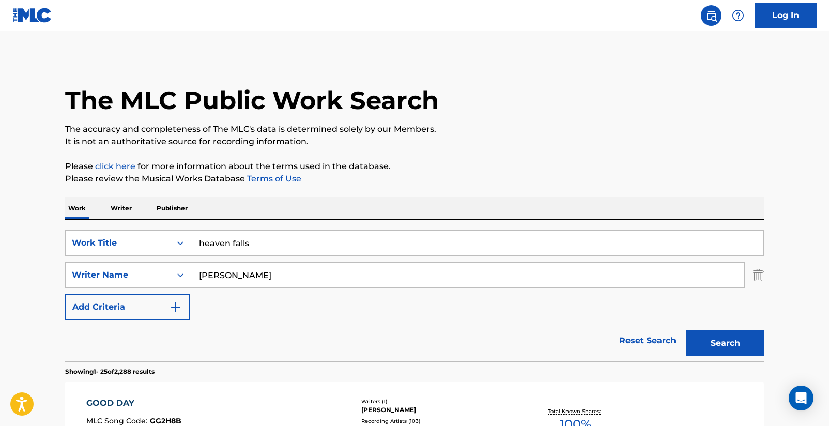
type input "heaven falls"
click at [717, 345] on button "Search" at bounding box center [725, 343] width 78 height 26
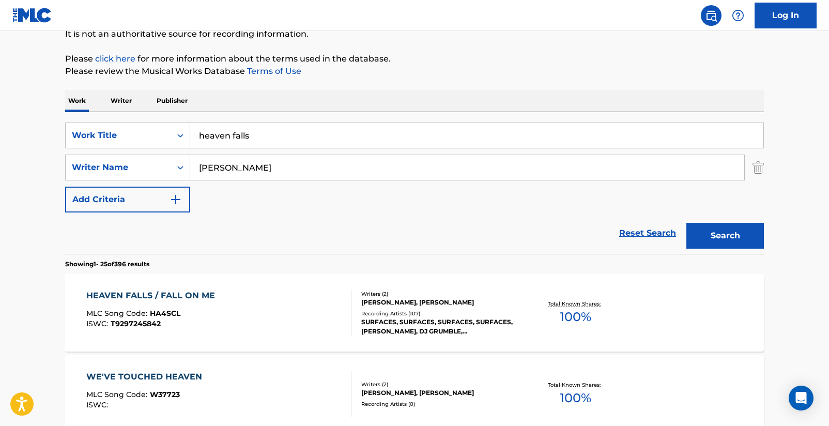
scroll to position [181, 0]
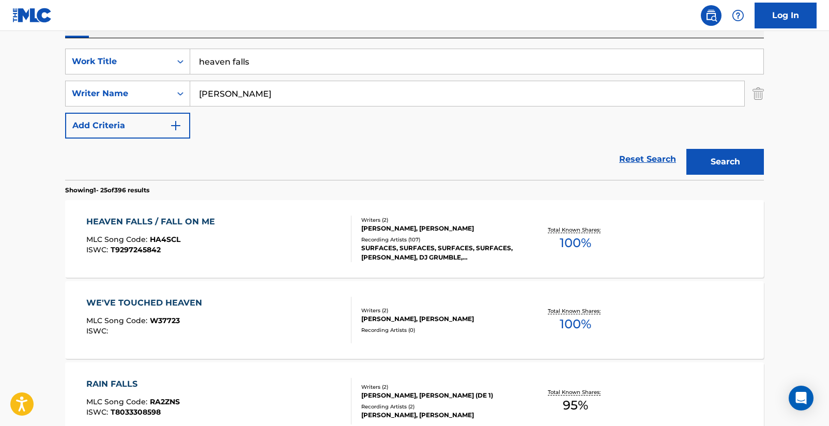
click at [193, 221] on div "HEAVEN FALLS / FALL ON ME" at bounding box center [153, 221] width 134 height 12
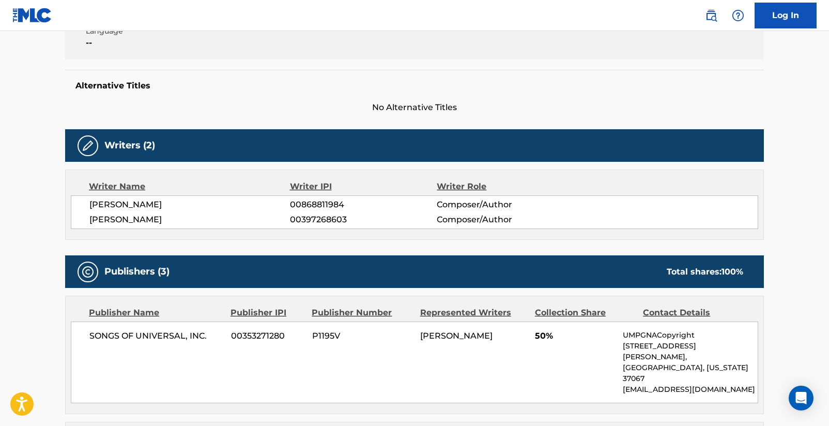
scroll to position [4, 0]
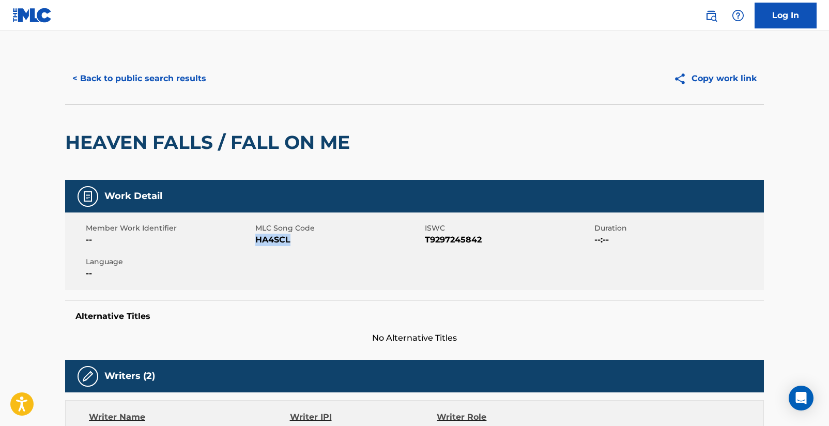
drag, startPoint x: 256, startPoint y: 241, endPoint x: 288, endPoint y: 241, distance: 32.0
click at [288, 241] on span "HA4SCL" at bounding box center [338, 240] width 167 height 12
copy span "HA4SCL"
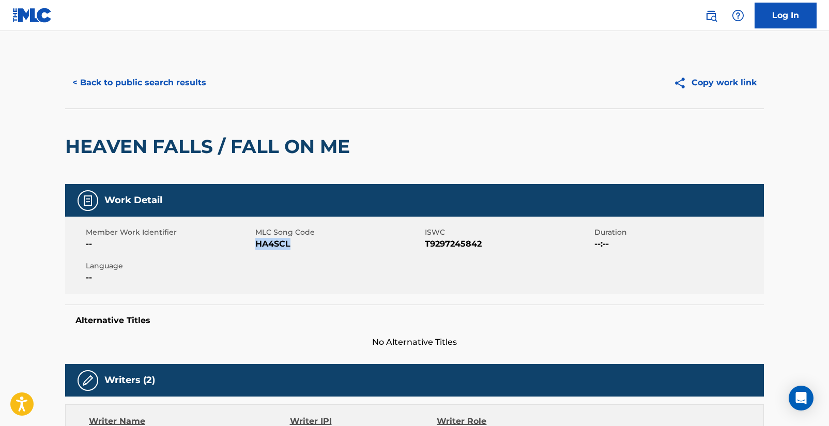
click at [127, 85] on button "< Back to public search results" at bounding box center [139, 83] width 148 height 26
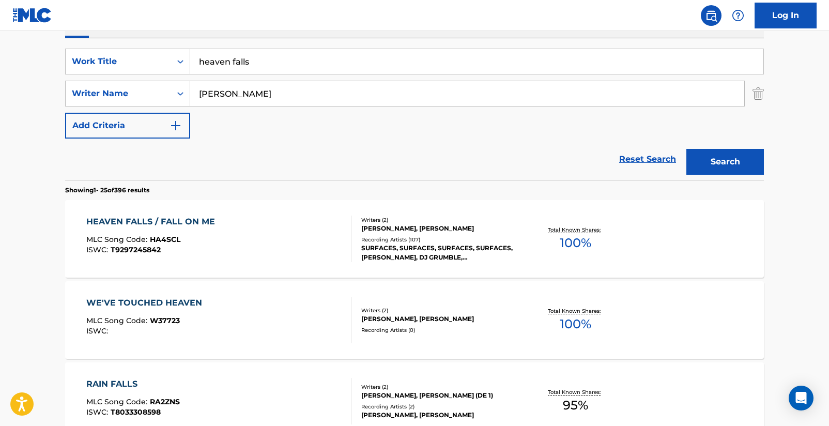
scroll to position [81, 0]
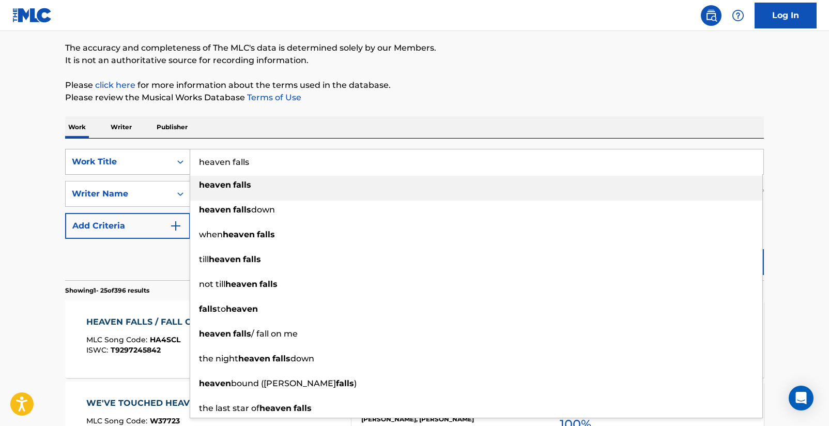
drag, startPoint x: 268, startPoint y: 161, endPoint x: 160, endPoint y: 158, distance: 108.6
click at [160, 158] on div "SearchWithCriteriad16b9960-a114-47d3-9b67-e47614ca9af2 Work Title heaven falls …" at bounding box center [414, 162] width 699 height 26
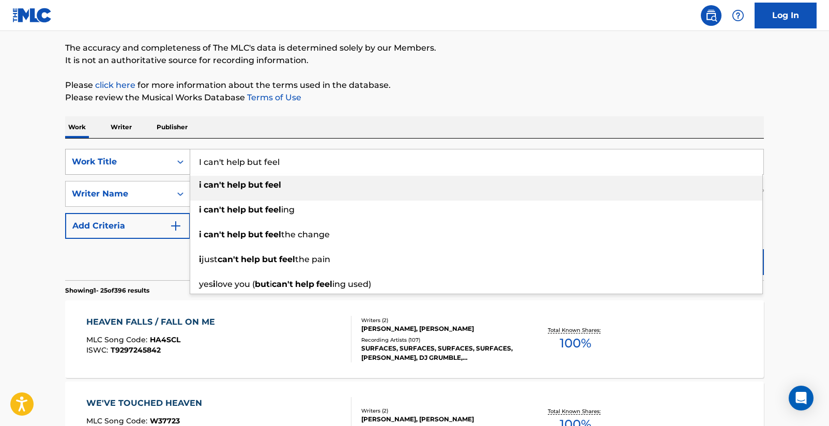
type input "i can't help but feel"
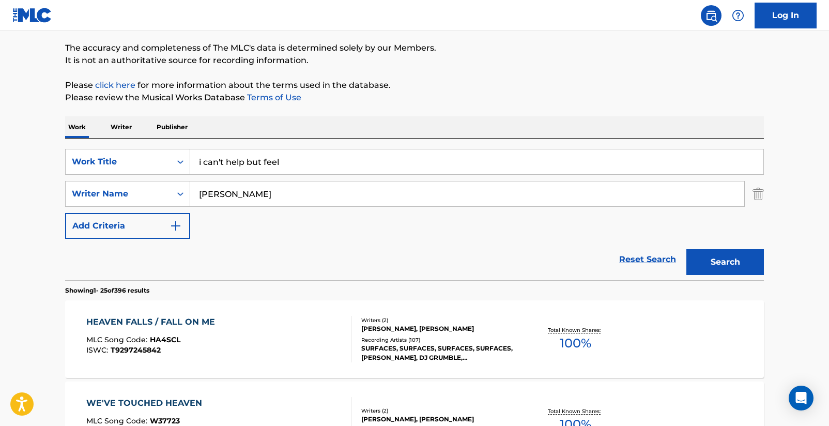
click at [721, 266] on button "Search" at bounding box center [725, 262] width 78 height 26
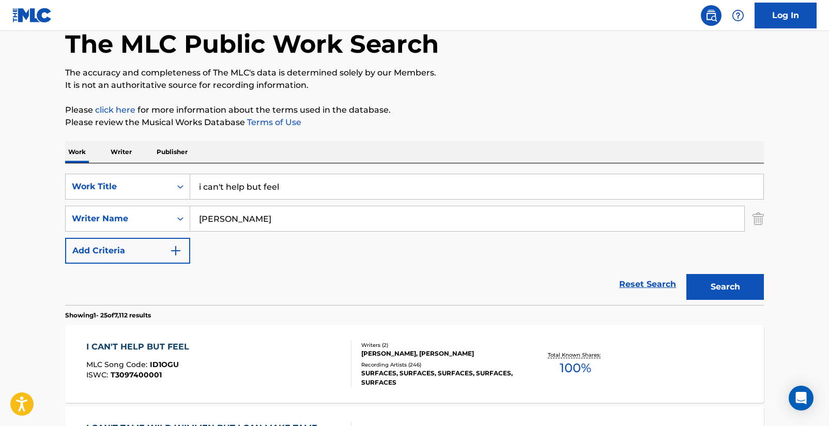
scroll to position [75, 0]
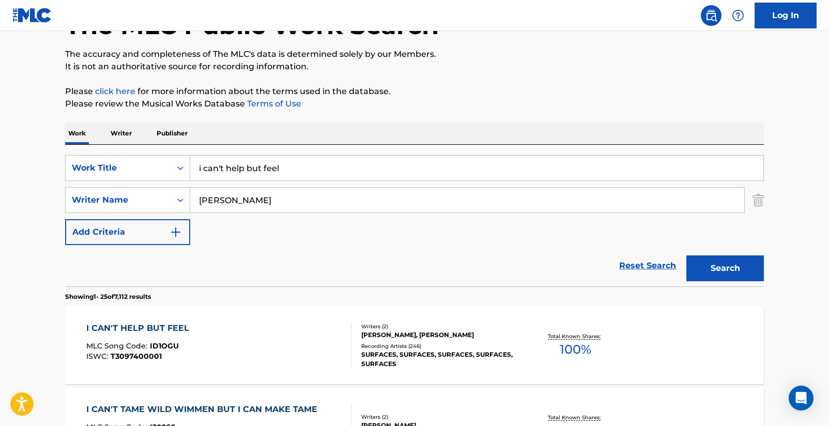
click at [361, 335] on div "Writers ( 2 ) [PERSON_NAME], [PERSON_NAME] Recording Artists ( 246 ) SURFACES, …" at bounding box center [434, 345] width 166 height 46
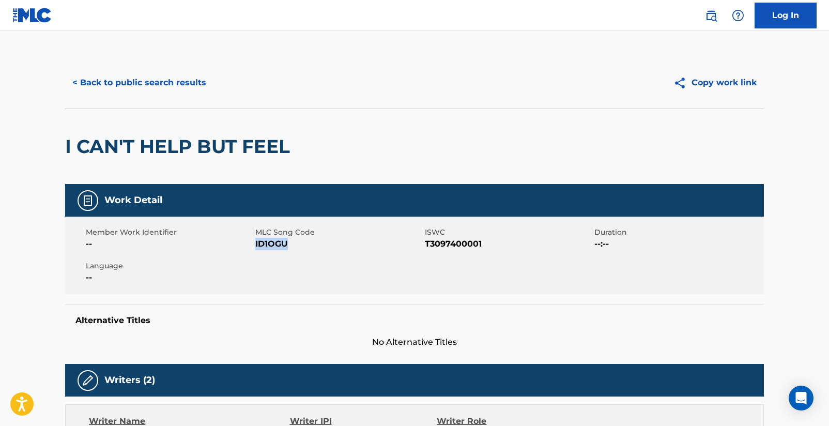
drag, startPoint x: 255, startPoint y: 245, endPoint x: 285, endPoint y: 247, distance: 30.0
click at [285, 247] on span "ID1OGU" at bounding box center [338, 244] width 167 height 12
copy span "ID1OGU"
click at [90, 84] on button "< Back to public search results" at bounding box center [139, 83] width 148 height 26
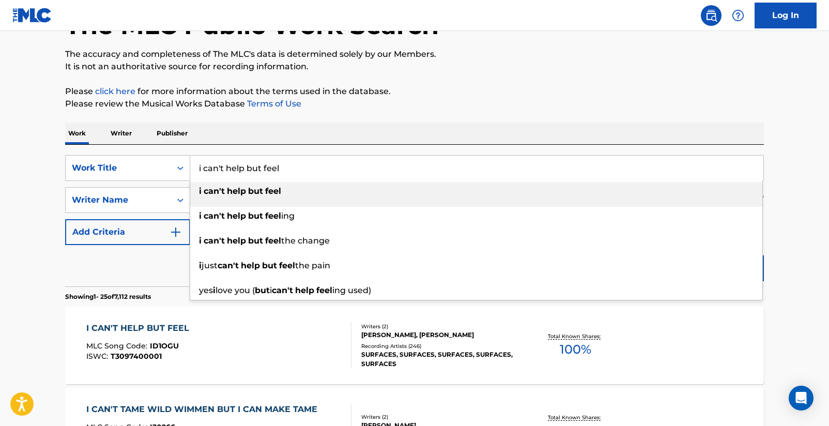
drag, startPoint x: 316, startPoint y: 173, endPoint x: 193, endPoint y: 161, distance: 123.1
click at [193, 161] on input "i can't help but feel" at bounding box center [476, 168] width 573 height 25
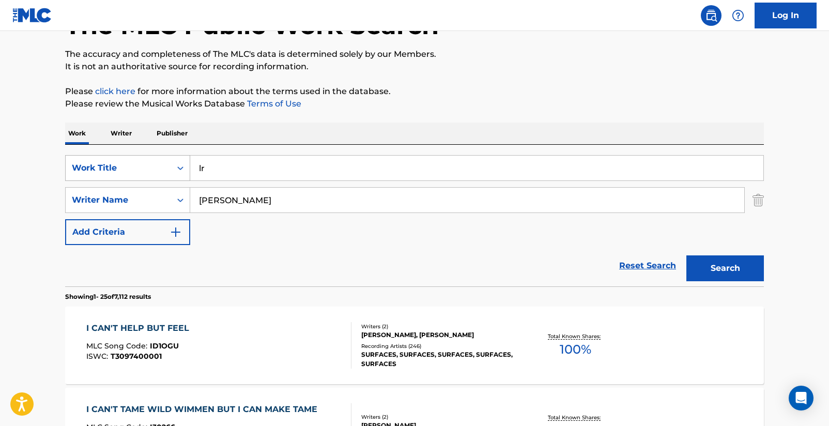
type input "l"
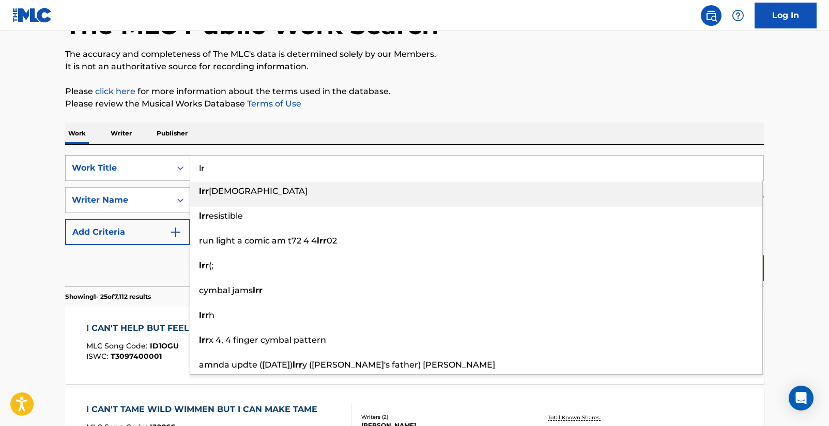
type input "l"
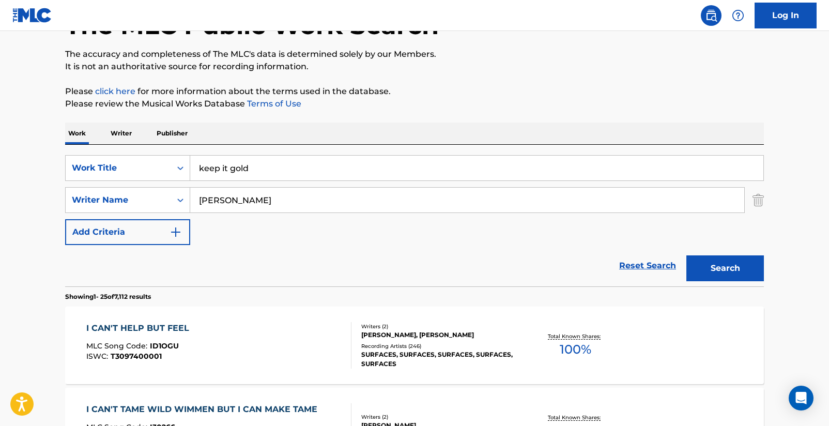
type input "keep it gold"
click at [710, 268] on button "Search" at bounding box center [725, 268] width 78 height 26
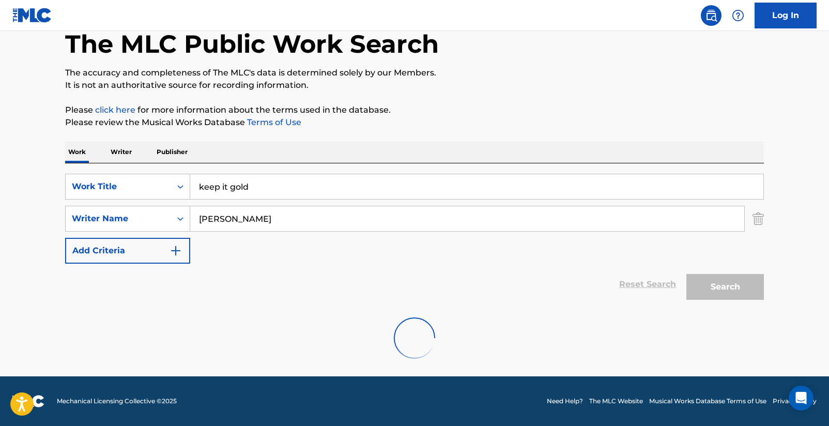
scroll to position [56, 0]
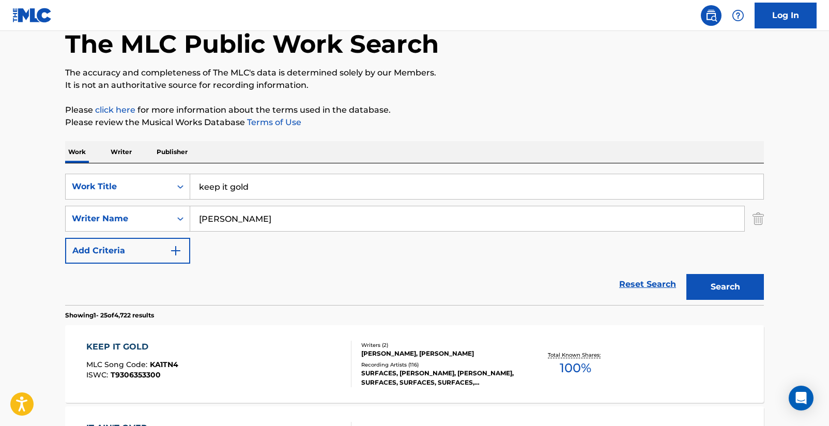
click at [123, 344] on div "KEEP IT GOLD" at bounding box center [132, 347] width 92 height 12
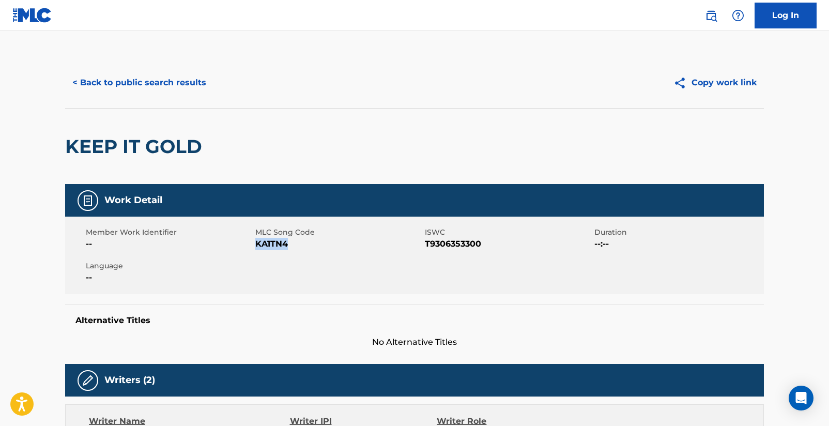
drag, startPoint x: 255, startPoint y: 244, endPoint x: 285, endPoint y: 245, distance: 30.0
click at [286, 245] on span "KA1TN4" at bounding box center [338, 244] width 167 height 12
copy span "KA1TN4"
click at [105, 83] on button "< Back to public search results" at bounding box center [139, 83] width 148 height 26
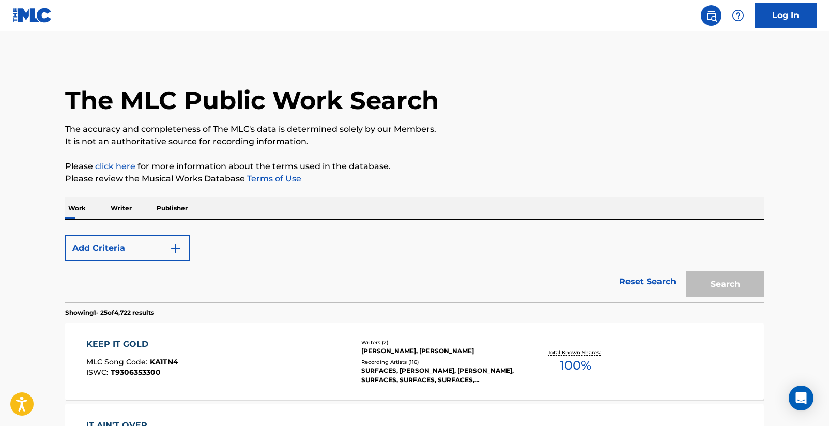
scroll to position [56, 0]
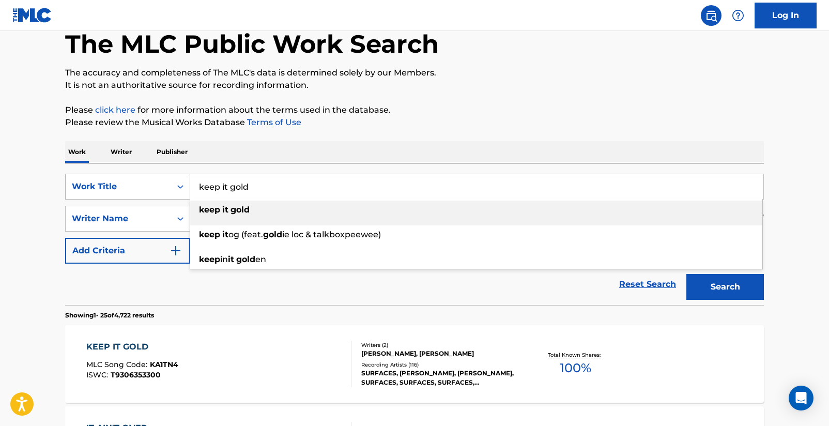
drag, startPoint x: 270, startPoint y: 186, endPoint x: 183, endPoint y: 178, distance: 87.1
click at [183, 178] on div "SearchWithCriteriad16b9960-a114-47d3-9b67-e47614ca9af2 Work Title keep it gold …" at bounding box center [414, 187] width 699 height 26
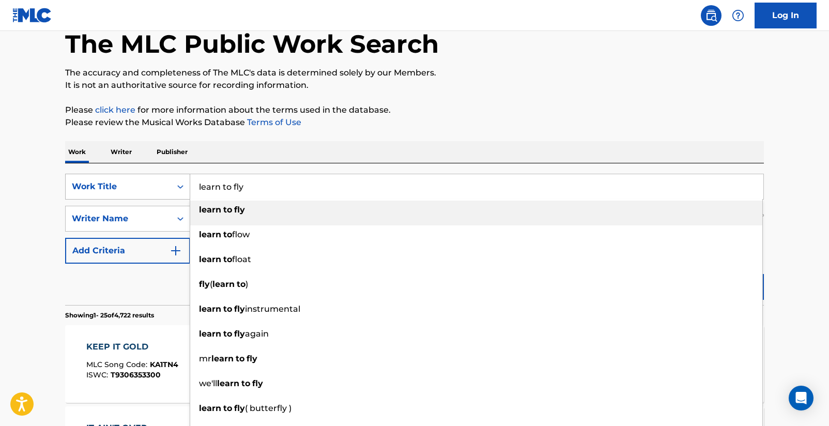
type input "learn to fly"
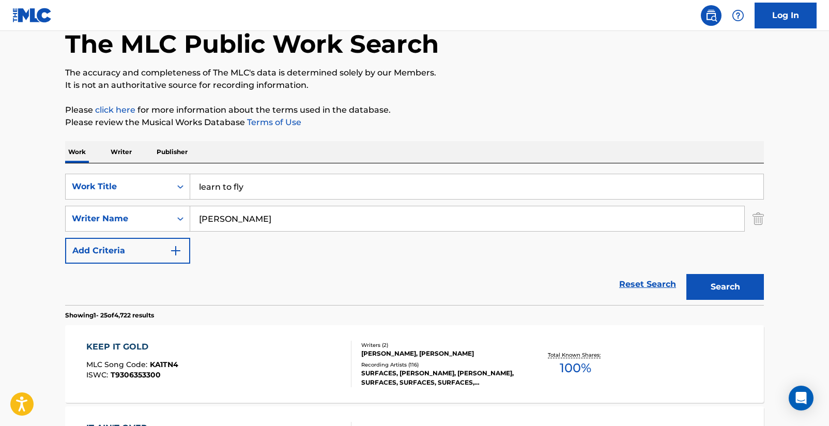
click at [727, 287] on button "Search" at bounding box center [725, 287] width 78 height 26
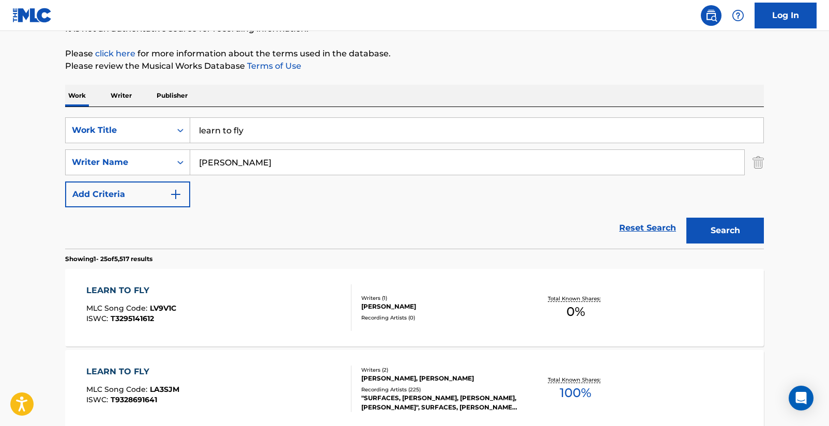
scroll to position [150, 0]
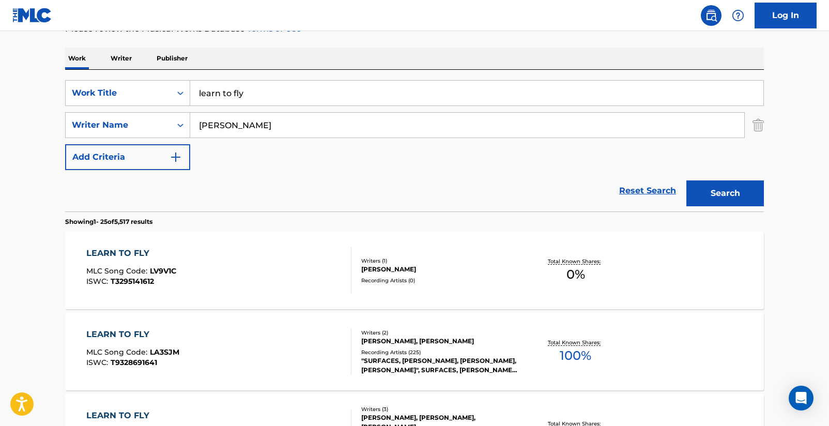
click at [133, 337] on div "LEARN TO FLY" at bounding box center [132, 334] width 93 height 12
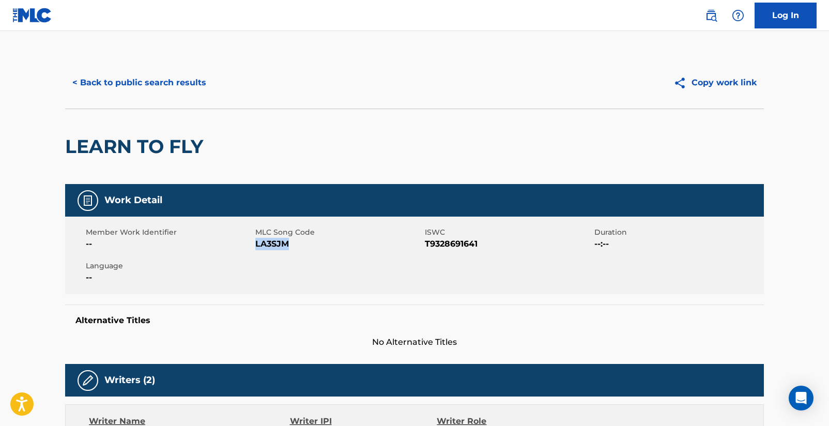
drag, startPoint x: 256, startPoint y: 245, endPoint x: 288, endPoint y: 243, distance: 32.1
click at [289, 242] on span "LA3SJM" at bounding box center [338, 244] width 167 height 12
copy span "LA3SJM"
click at [134, 83] on button "< Back to public search results" at bounding box center [139, 83] width 148 height 26
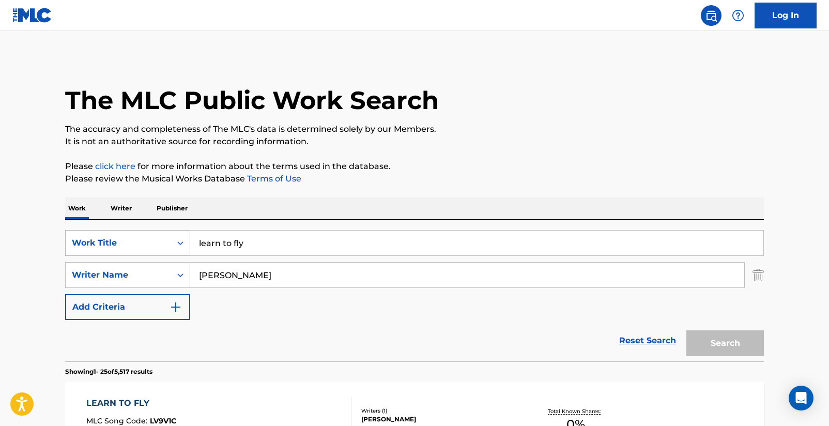
scroll to position [150, 0]
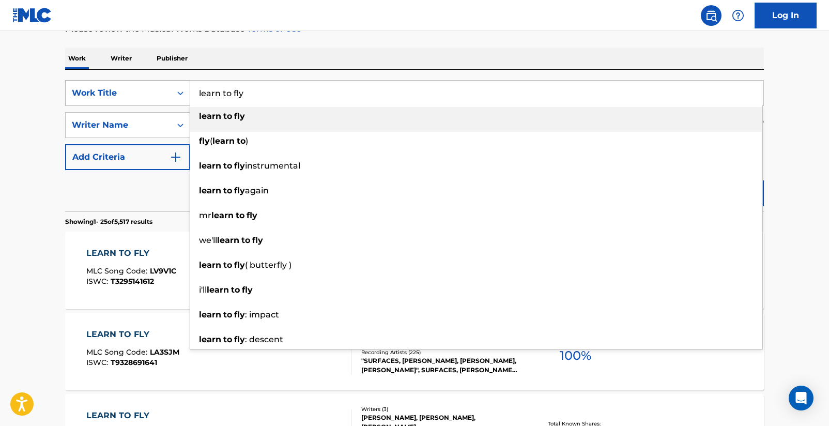
drag, startPoint x: 250, startPoint y: 92, endPoint x: 187, endPoint y: 95, distance: 63.1
click at [188, 94] on div "SearchWithCriteriad16b9960-a114-47d3-9b67-e47614ca9af2 Work Title learn to fly …" at bounding box center [414, 93] width 699 height 26
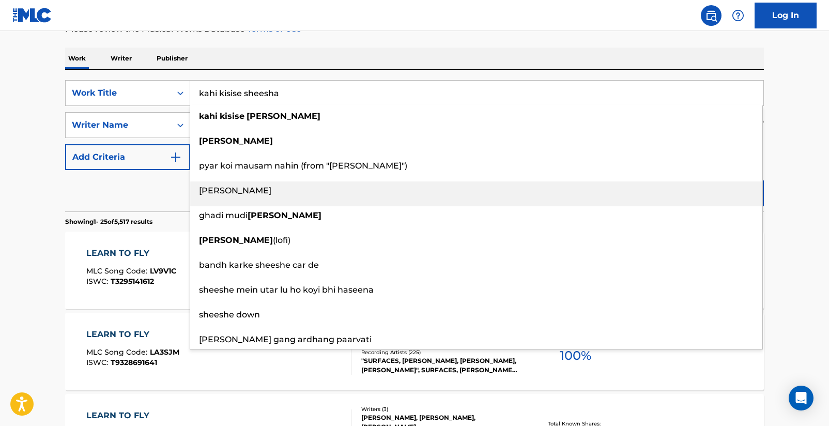
click at [223, 191] on span "[PERSON_NAME]" at bounding box center [235, 191] width 72 height 10
type input "[PERSON_NAME]"
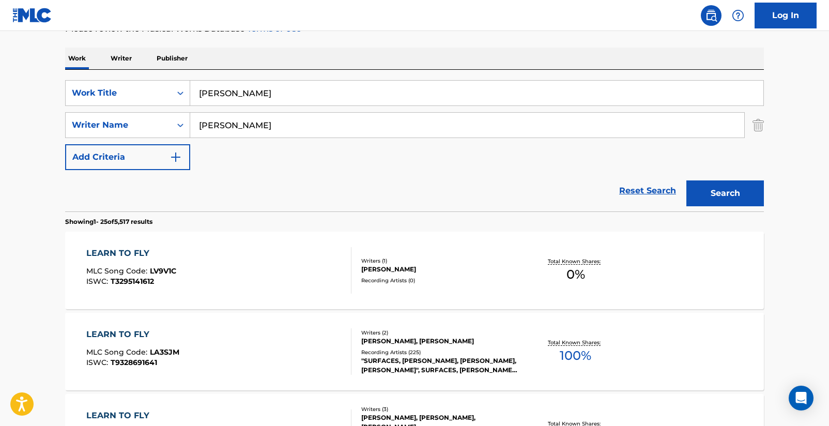
click at [728, 195] on button "Search" at bounding box center [725, 193] width 78 height 26
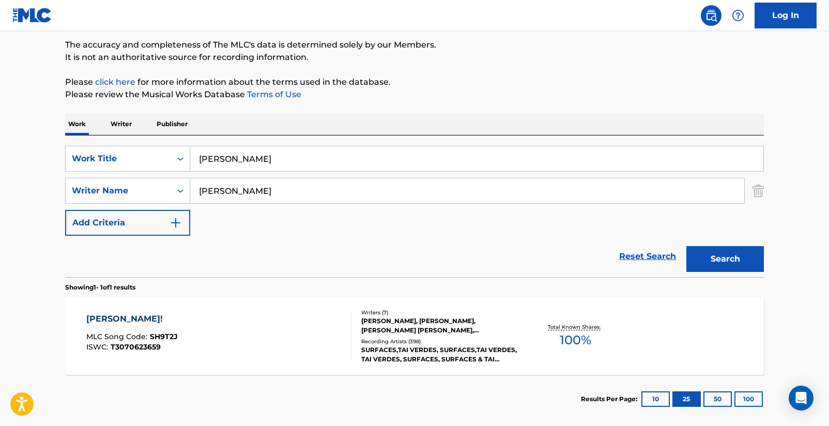
scroll to position [134, 0]
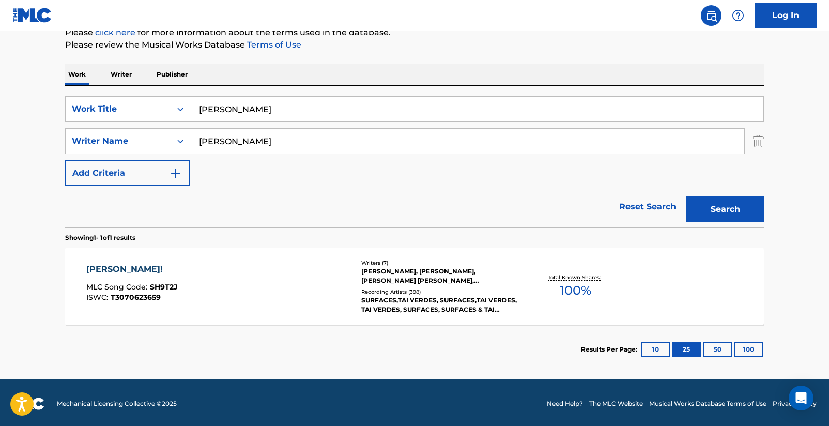
click at [124, 273] on div "[PERSON_NAME]!" at bounding box center [131, 269] width 91 height 12
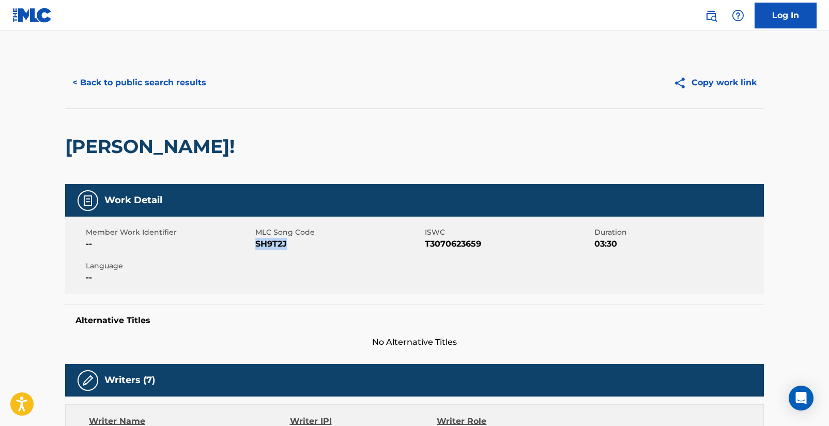
drag, startPoint x: 256, startPoint y: 244, endPoint x: 286, endPoint y: 247, distance: 29.6
click at [286, 247] on span "SH9T2J" at bounding box center [338, 244] width 167 height 12
copy span "SH9T2J"
click at [117, 83] on button "< Back to public search results" at bounding box center [139, 83] width 148 height 26
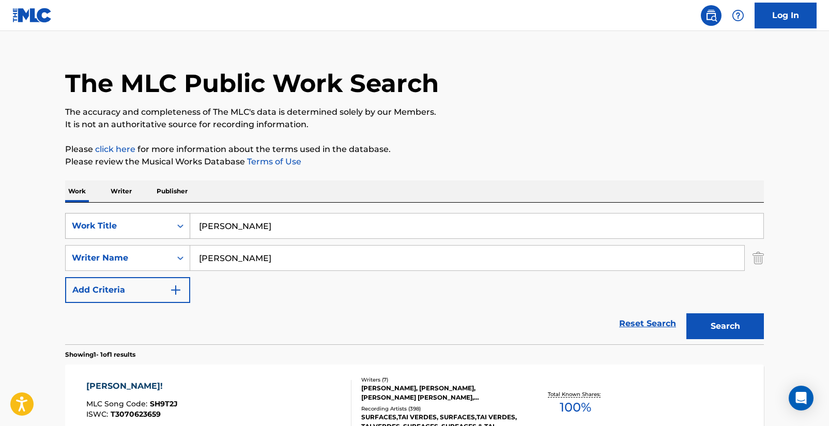
scroll to position [136, 0]
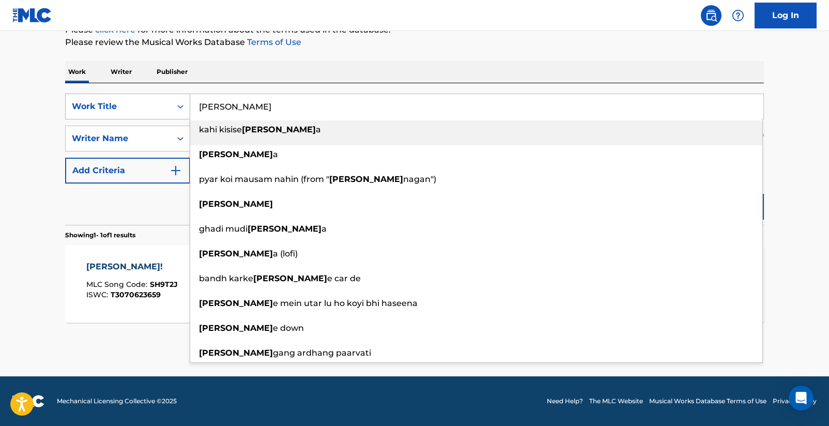
drag, startPoint x: 230, startPoint y: 110, endPoint x: 190, endPoint y: 108, distance: 40.9
click at [190, 108] on div "SearchWithCriteriad16b9960-a114-47d3-9b67-e47614ca9af2 Work Title [PERSON_NAME]…" at bounding box center [414, 107] width 699 height 26
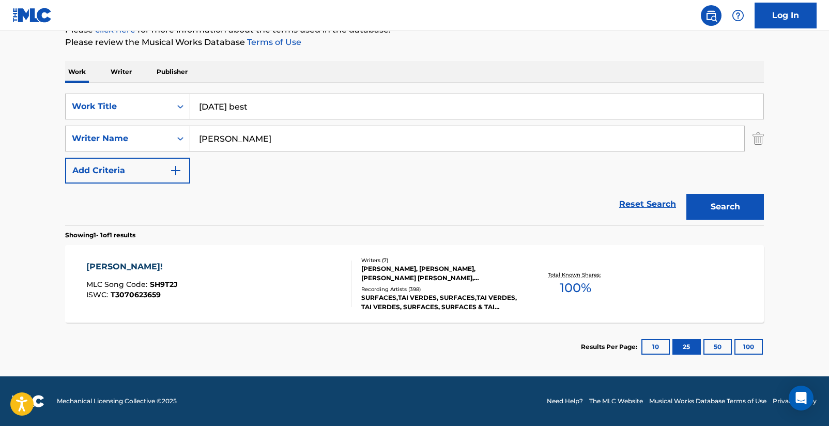
type input "[DATE] best"
click at [727, 207] on button "Search" at bounding box center [725, 207] width 78 height 26
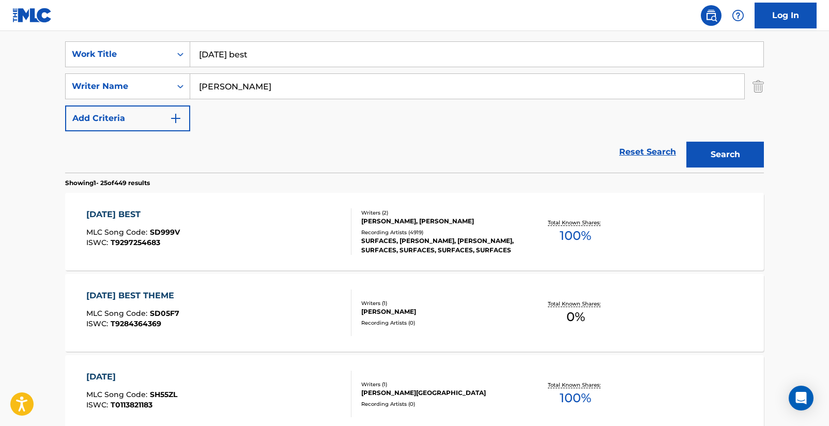
scroll to position [191, 0]
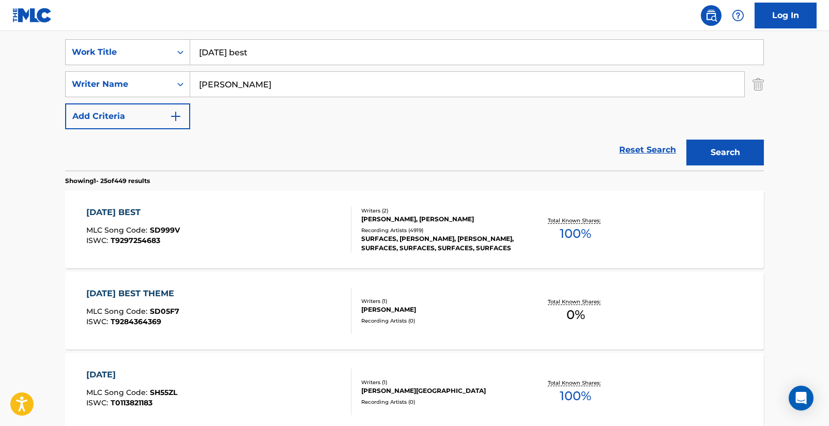
click at [146, 211] on div "[DATE] BEST" at bounding box center [133, 212] width 94 height 12
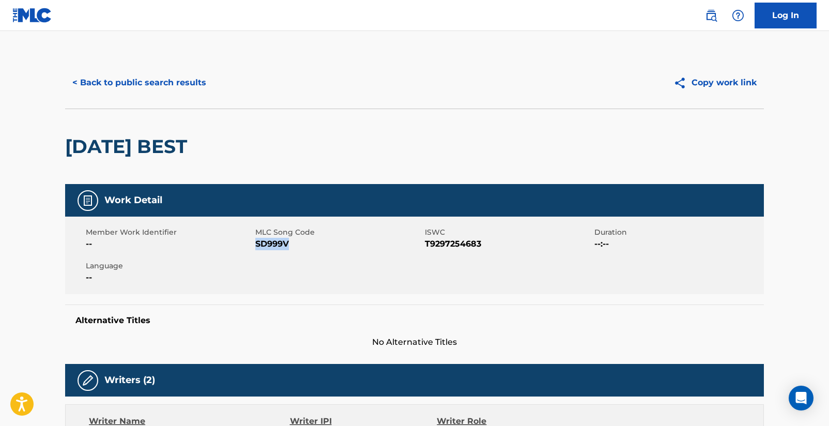
drag, startPoint x: 257, startPoint y: 244, endPoint x: 287, endPoint y: 244, distance: 30.5
click at [287, 244] on span "SD999V" at bounding box center [338, 244] width 167 height 12
click at [164, 85] on button "< Back to public search results" at bounding box center [139, 83] width 148 height 26
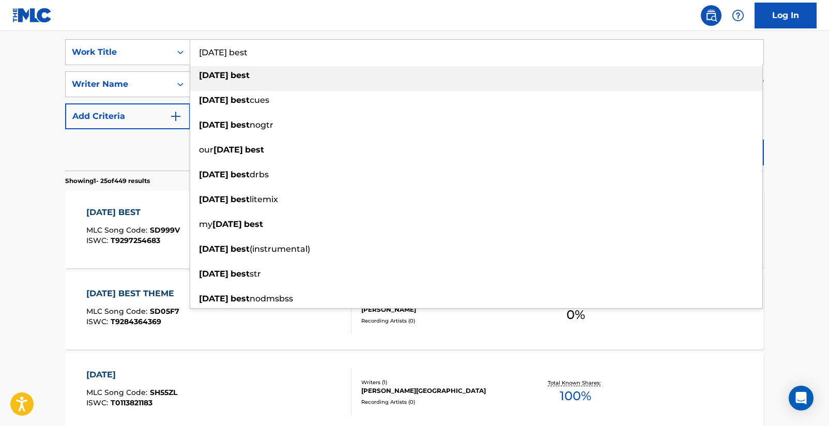
drag, startPoint x: 271, startPoint y: 56, endPoint x: 193, endPoint y: 49, distance: 78.9
click at [191, 47] on input "[DATE] best" at bounding box center [476, 52] width 573 height 25
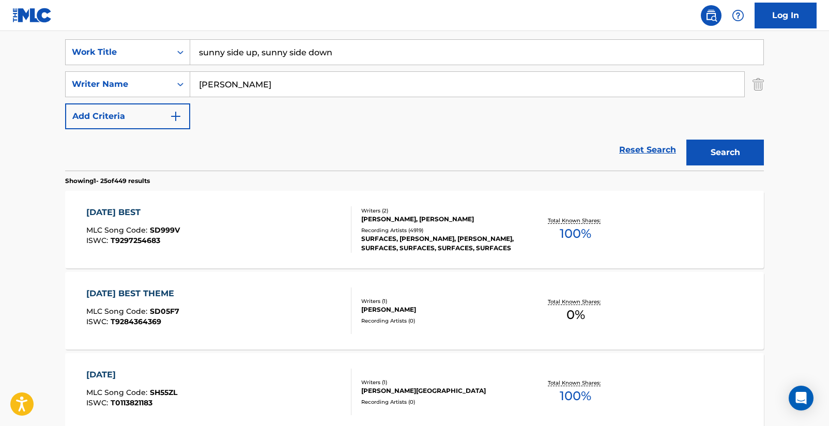
drag, startPoint x: 256, startPoint y: 54, endPoint x: 367, endPoint y: 55, distance: 111.1
click at [367, 55] on input "sunny side up, sunny side down" at bounding box center [476, 52] width 573 height 25
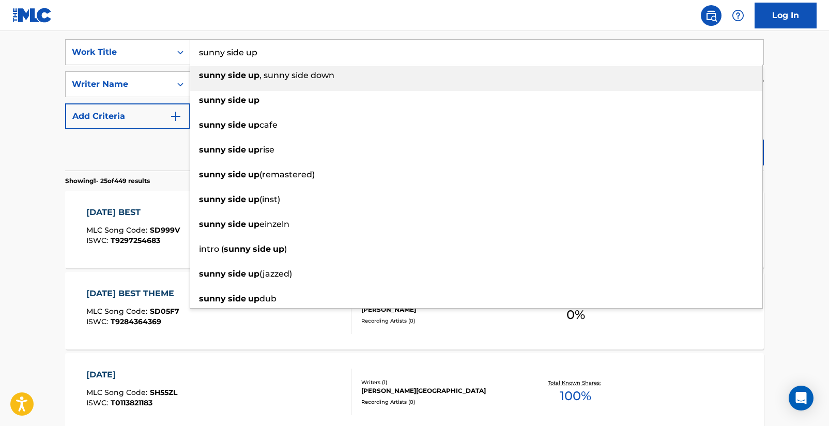
type input "sunny side up"
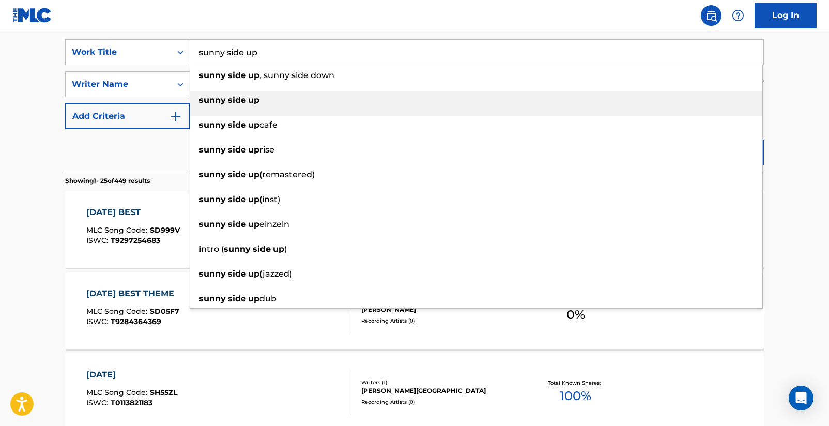
click at [249, 103] on strong "up" at bounding box center [253, 100] width 11 height 10
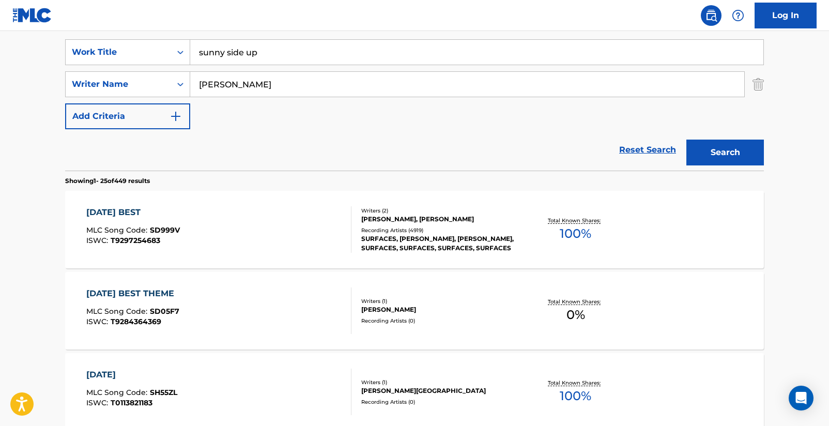
click at [700, 146] on button "Search" at bounding box center [725, 153] width 78 height 26
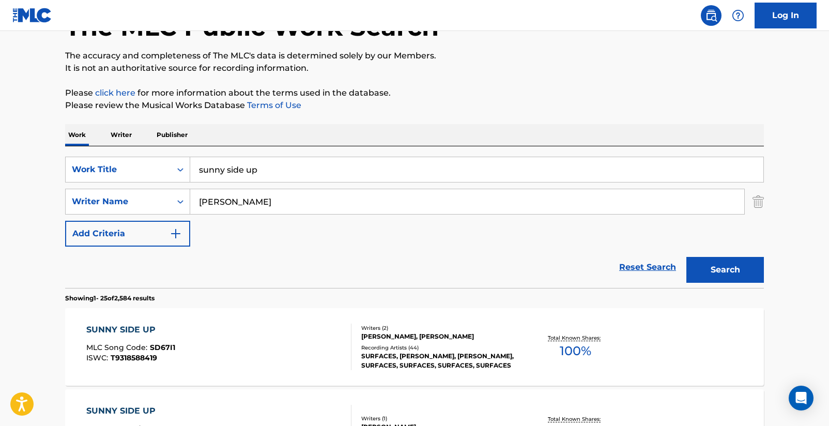
scroll to position [158, 0]
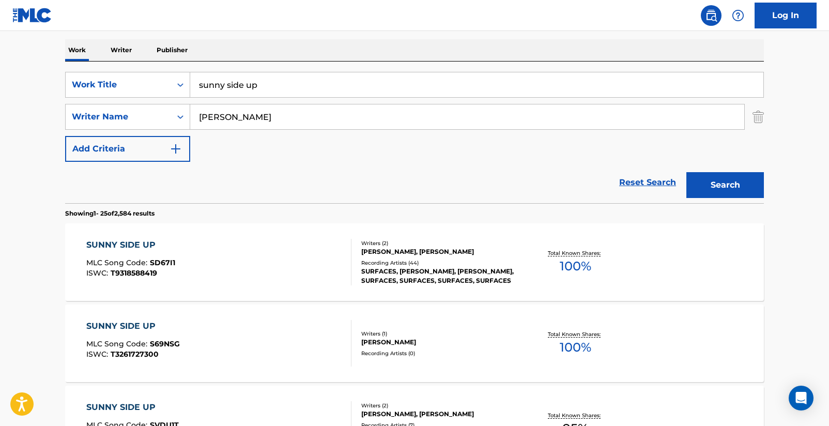
click at [424, 253] on div "[PERSON_NAME], [PERSON_NAME]" at bounding box center [439, 251] width 156 height 9
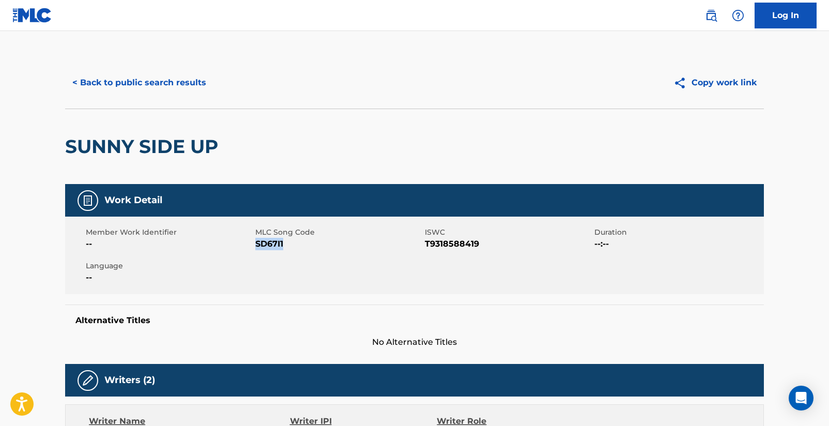
drag, startPoint x: 257, startPoint y: 247, endPoint x: 282, endPoint y: 247, distance: 25.3
click at [282, 247] on span "SD67I1" at bounding box center [338, 244] width 167 height 12
click at [137, 79] on button "< Back to public search results" at bounding box center [139, 83] width 148 height 26
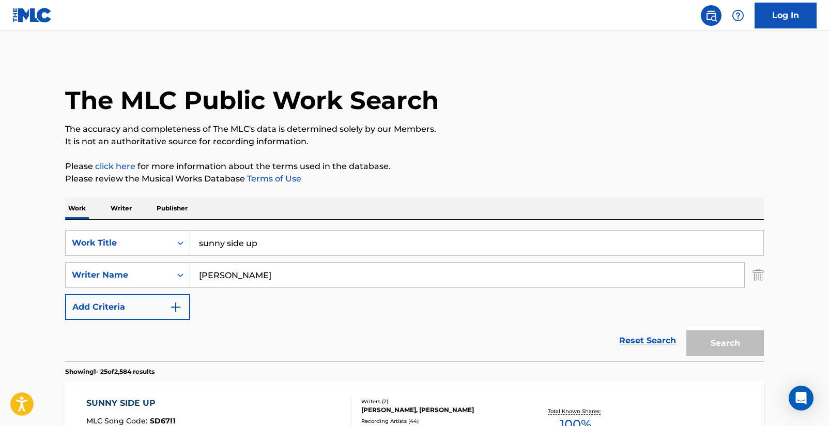
scroll to position [158, 0]
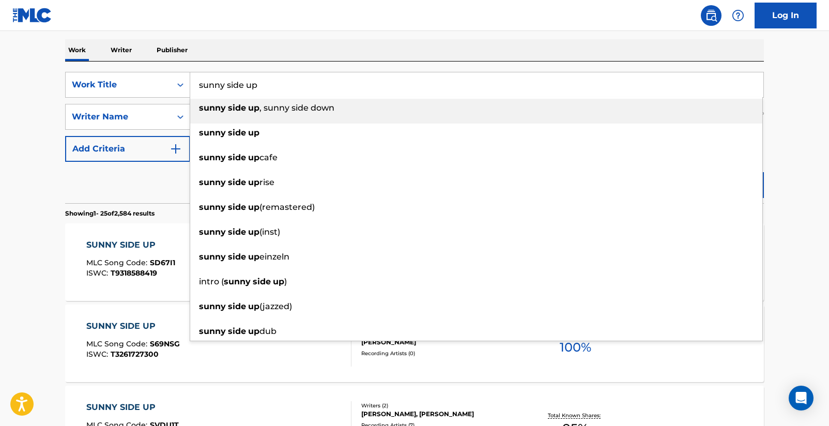
drag, startPoint x: 260, startPoint y: 87, endPoint x: 198, endPoint y: 86, distance: 62.0
click at [198, 86] on input "sunny side up" at bounding box center [476, 84] width 573 height 25
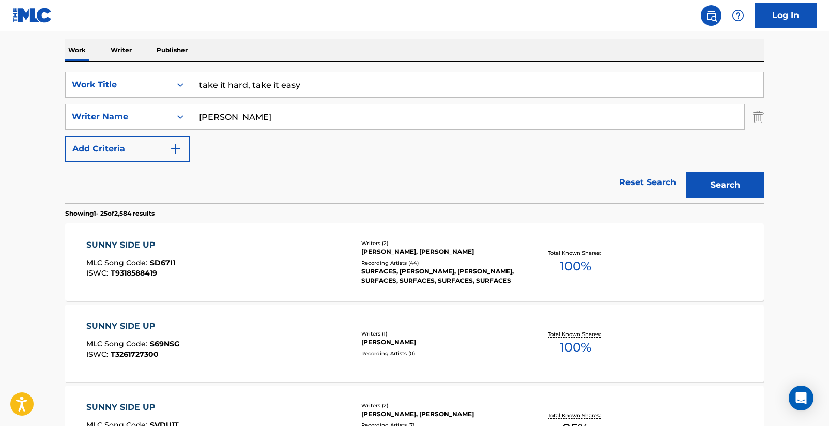
click at [227, 85] on input "take it hard, take it easy" at bounding box center [476, 84] width 573 height 25
drag, startPoint x: 252, startPoint y: 86, endPoint x: 187, endPoint y: 88, distance: 65.1
click at [188, 87] on div "SearchWithCriteriad16b9960-a114-47d3-9b67-e47614ca9af2 Work Title take it hard,…" at bounding box center [414, 85] width 699 height 26
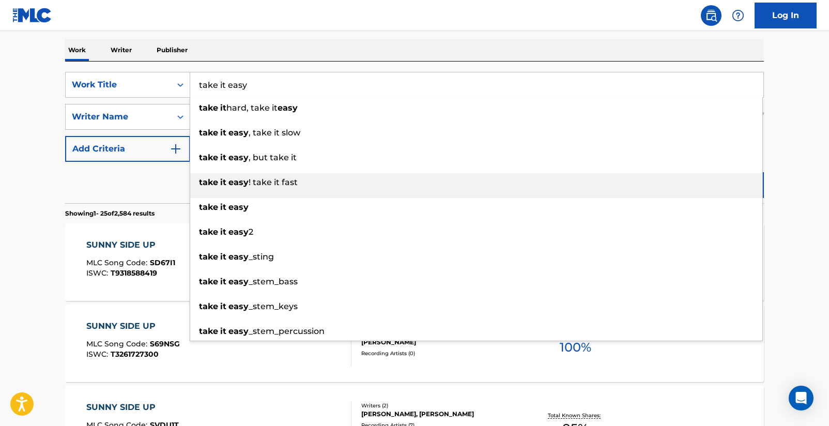
type input "take it easy"
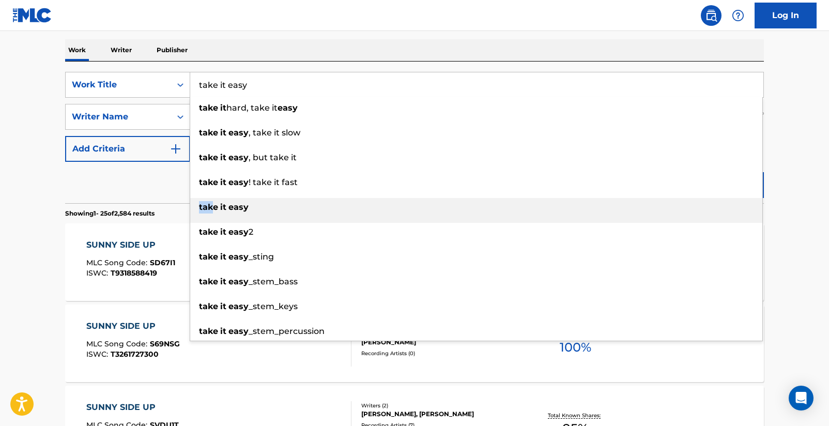
drag, startPoint x: 215, startPoint y: 196, endPoint x: 214, endPoint y: 203, distance: 6.7
click at [214, 203] on ul "take it hard, take it easy take it easy , take it slow take it easy , but take …" at bounding box center [476, 220] width 572 height 242
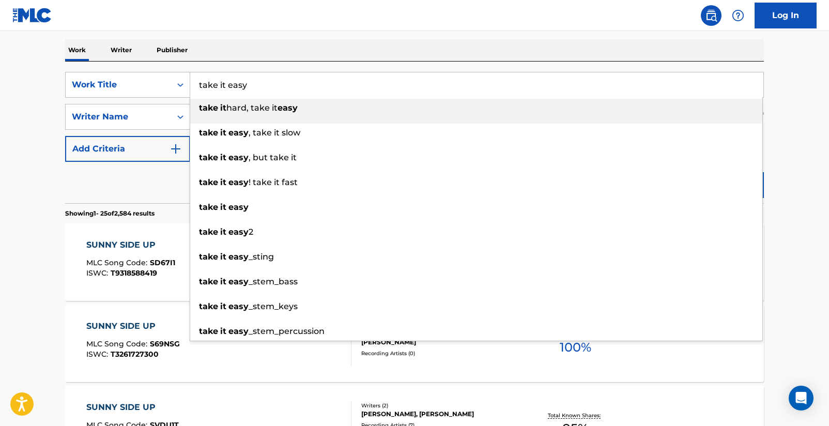
click at [212, 205] on strong "take" at bounding box center [208, 207] width 19 height 10
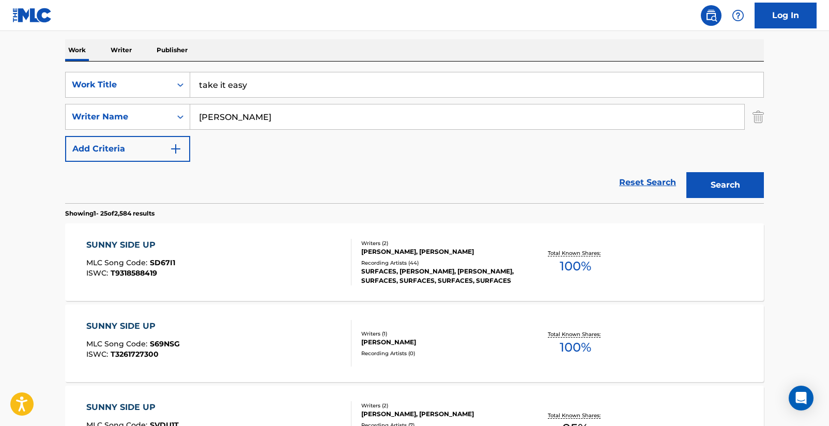
click at [729, 186] on button "Search" at bounding box center [725, 185] width 78 height 26
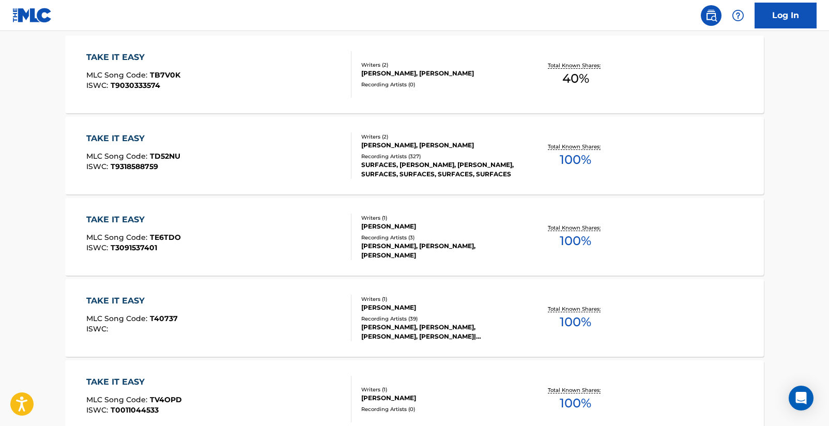
scroll to position [344, 0]
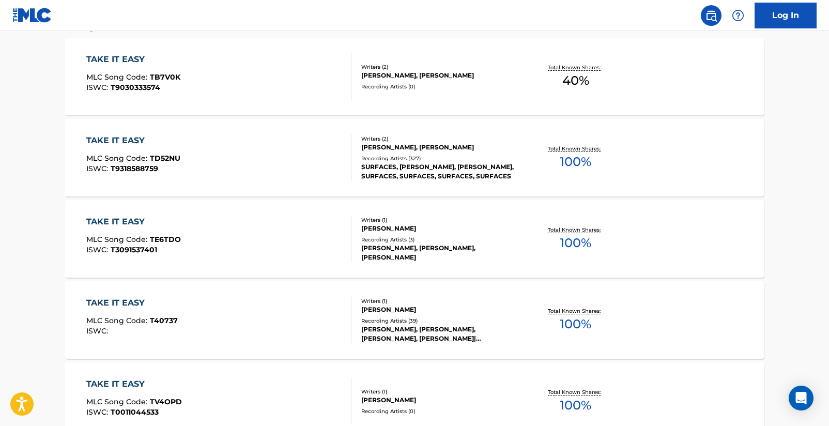
click at [147, 144] on div "TAKE IT EASY" at bounding box center [133, 140] width 94 height 12
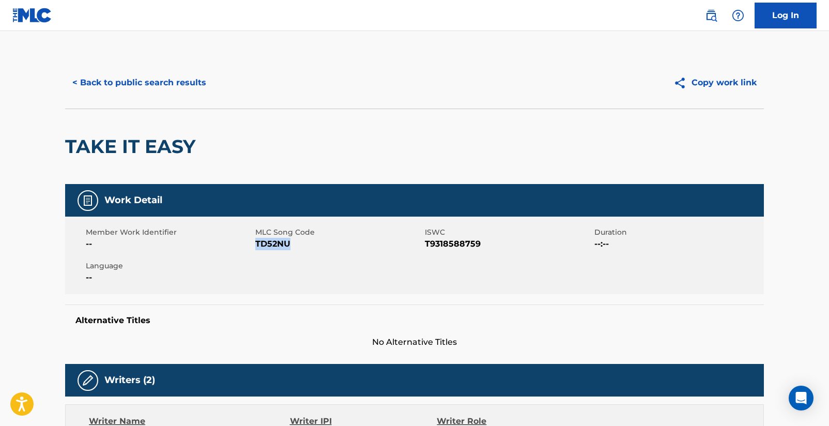
drag, startPoint x: 256, startPoint y: 244, endPoint x: 288, endPoint y: 244, distance: 32.0
click at [288, 244] on span "TD52NU" at bounding box center [338, 244] width 167 height 12
click at [147, 88] on button "< Back to public search results" at bounding box center [139, 83] width 148 height 26
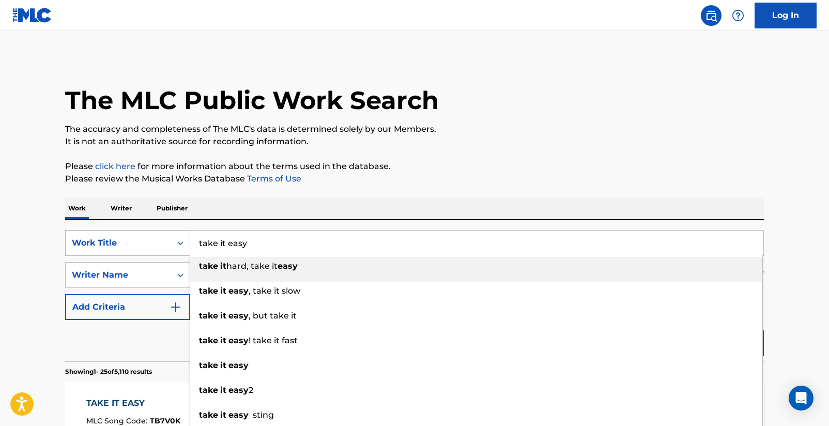
drag, startPoint x: 257, startPoint y: 242, endPoint x: 140, endPoint y: 242, distance: 116.8
click at [140, 242] on div "SearchWithCriteriad16b9960-a114-47d3-9b67-e47614ca9af2 Work Title take it easy …" at bounding box center [414, 243] width 699 height 26
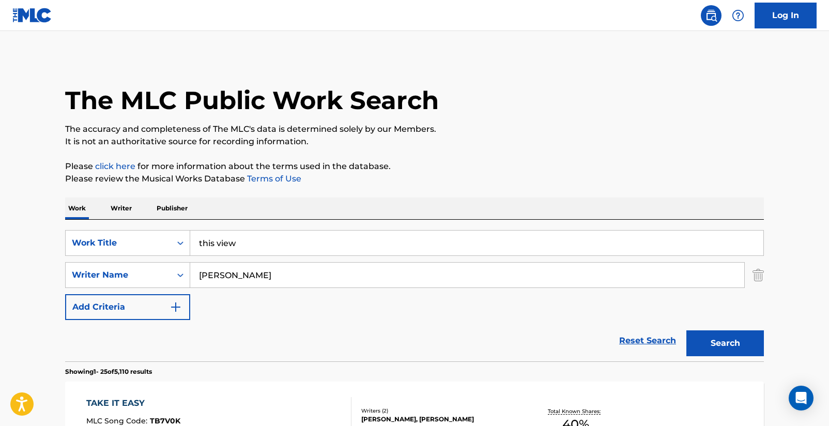
type input "this view"
click at [736, 343] on button "Search" at bounding box center [725, 343] width 78 height 26
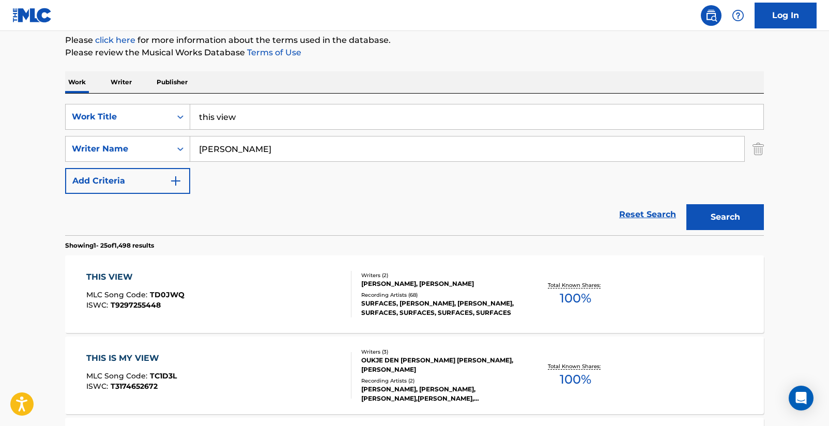
scroll to position [128, 0]
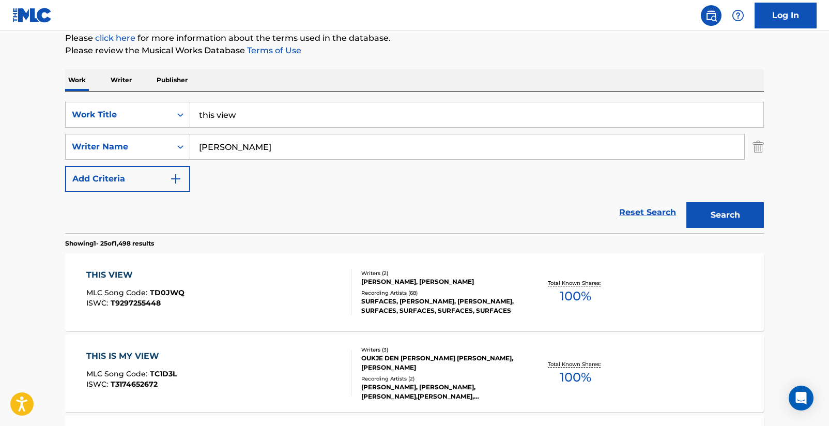
click at [150, 291] on span "TD0JWQ" at bounding box center [167, 292] width 35 height 9
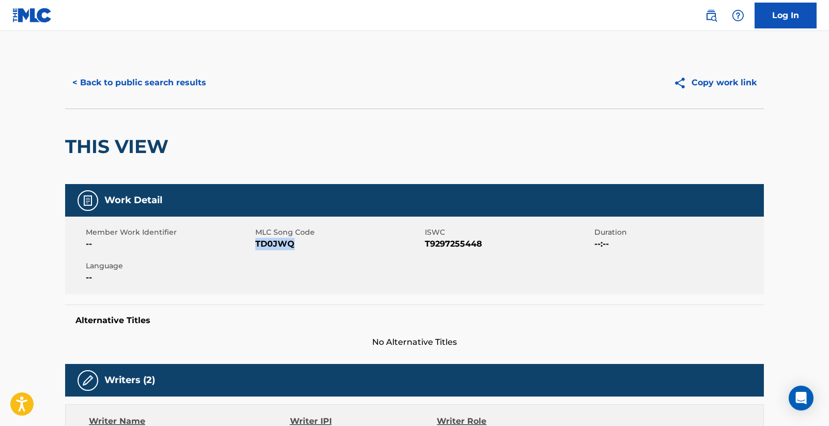
drag, startPoint x: 256, startPoint y: 245, endPoint x: 291, endPoint y: 247, distance: 35.2
click at [291, 247] on span "TD0JWQ" at bounding box center [338, 244] width 167 height 12
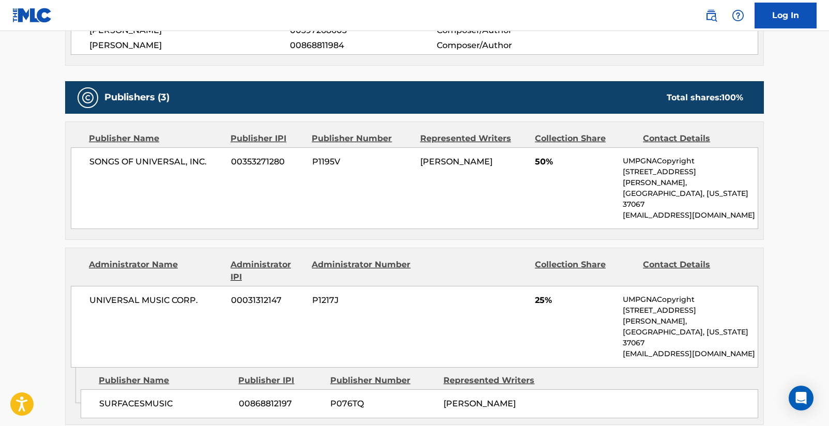
scroll to position [38, 0]
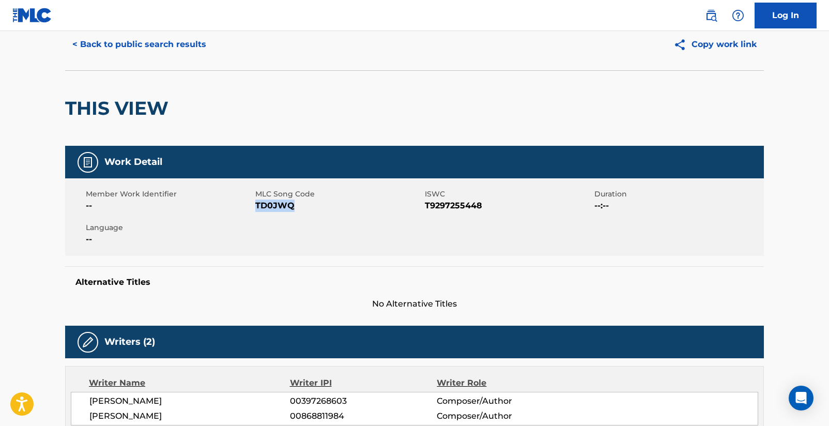
click at [105, 46] on button "< Back to public search results" at bounding box center [139, 45] width 148 height 26
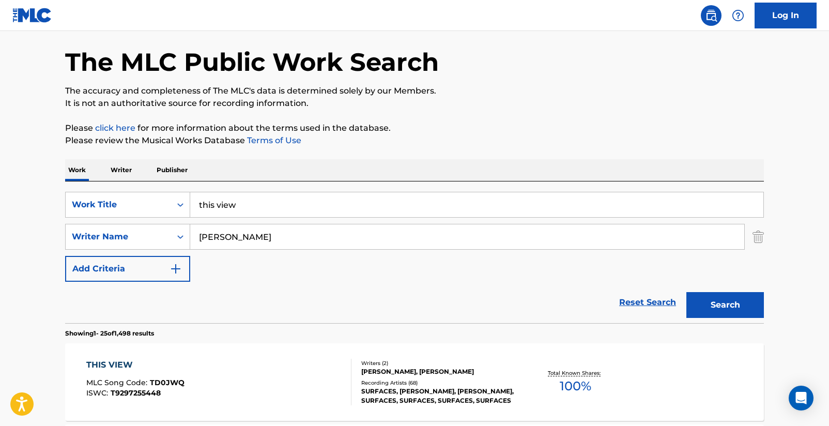
scroll to position [128, 0]
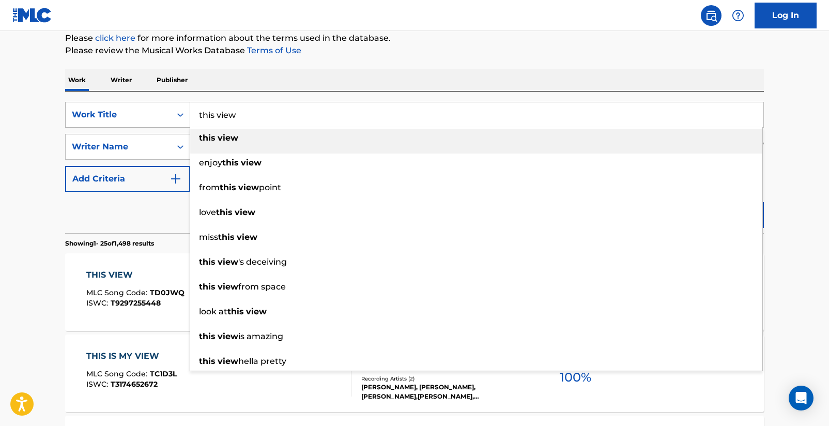
drag, startPoint x: 246, startPoint y: 117, endPoint x: 153, endPoint y: 114, distance: 92.6
click at [153, 114] on div "SearchWithCriteriad16b9960-a114-47d3-9b67-e47614ca9af2 Work Title this view thi…" at bounding box center [414, 115] width 699 height 26
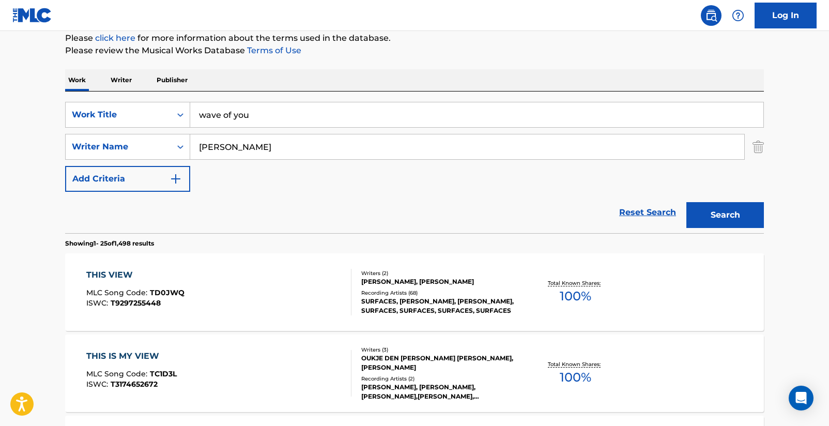
type input "wave of you"
click at [745, 213] on button "Search" at bounding box center [725, 215] width 78 height 26
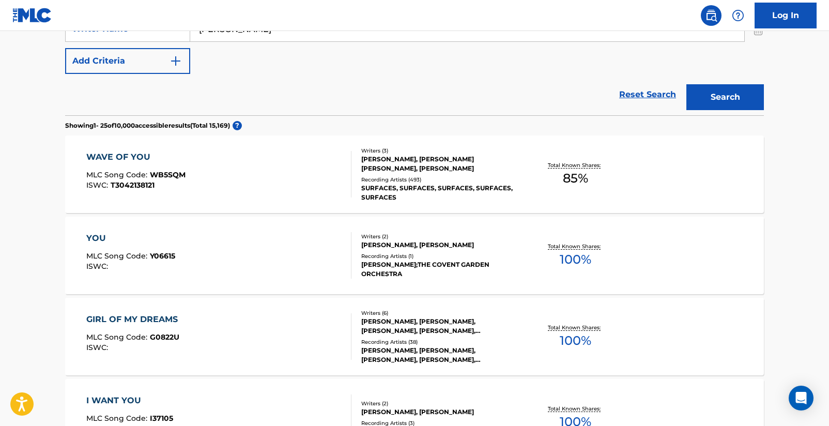
scroll to position [281, 0]
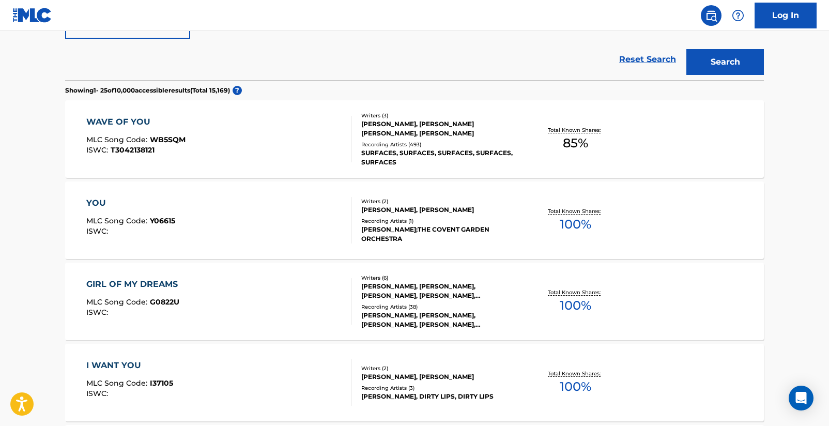
click at [144, 122] on div "WAVE OF YOU" at bounding box center [135, 122] width 99 height 12
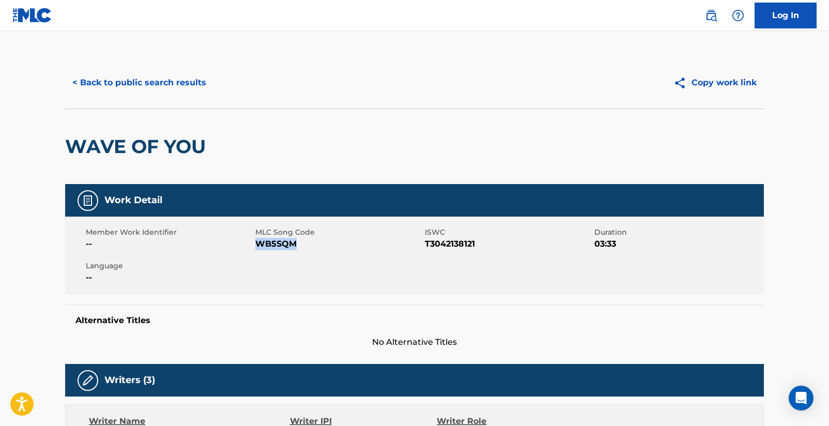
drag, startPoint x: 257, startPoint y: 244, endPoint x: 302, endPoint y: 250, distance: 45.3
click at [302, 250] on span "WB5SQM" at bounding box center [338, 244] width 167 height 12
